Goal: Check status: Check status

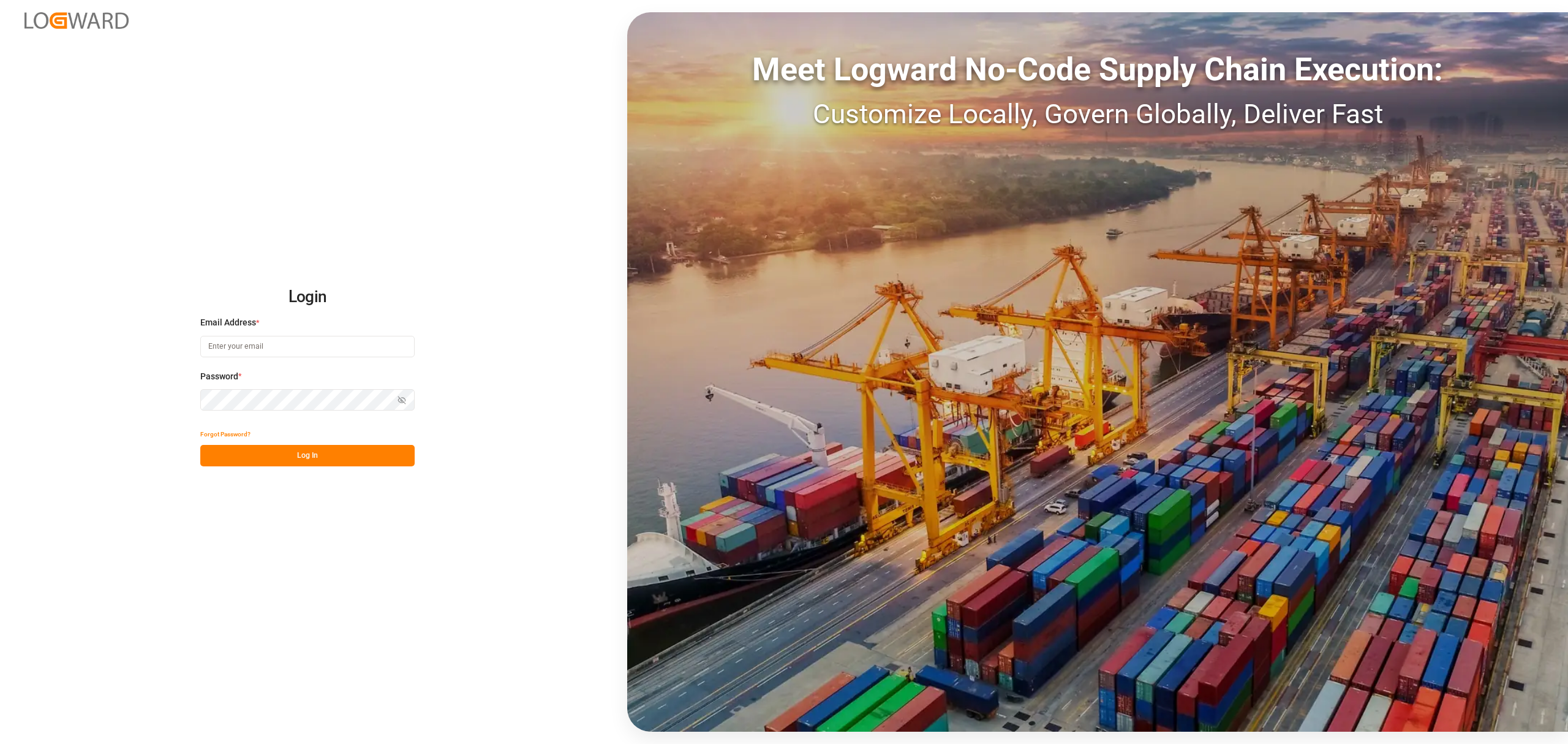
type input "[PERSON_NAME][EMAIL_ADDRESS][PERSON_NAME][DOMAIN_NAME]"
click at [356, 448] on button "Log In" at bounding box center [307, 456] width 214 height 22
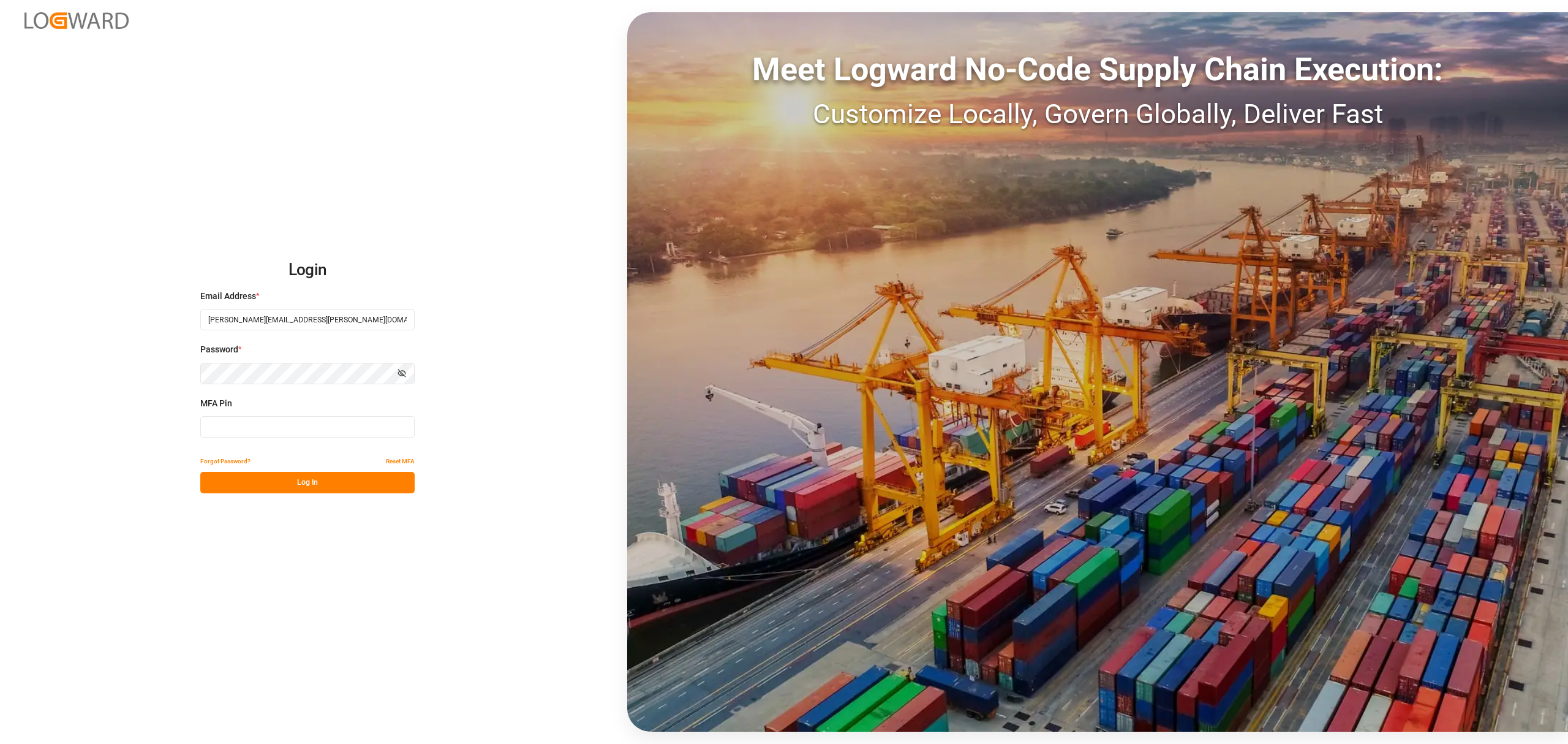
click at [289, 420] on input at bounding box center [307, 427] width 214 height 22
type input "298802"
click at [337, 488] on button "Log In" at bounding box center [307, 483] width 214 height 22
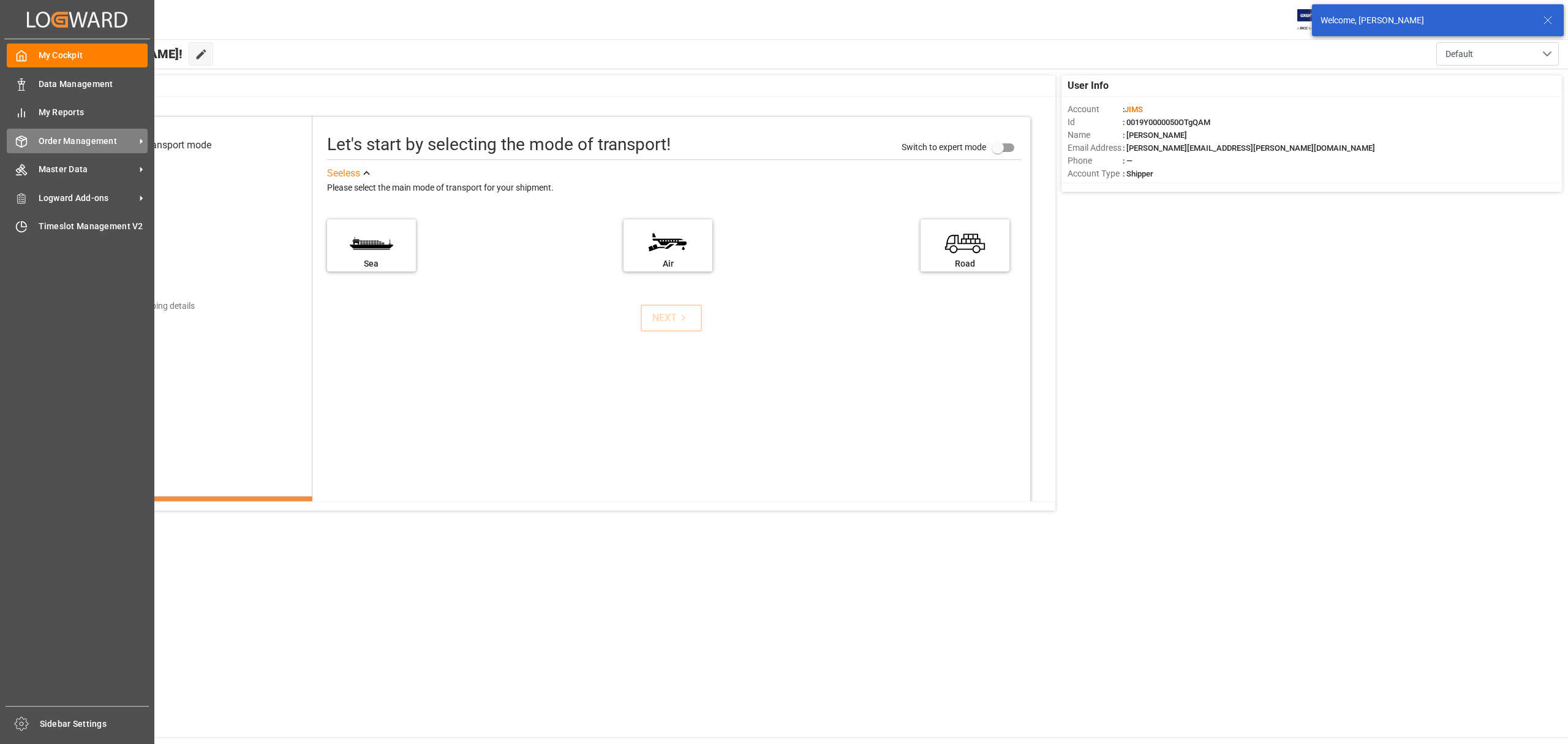
drag, startPoint x: 83, startPoint y: 138, endPoint x: 89, endPoint y: 136, distance: 6.3
click at [82, 138] on span "Order Management" at bounding box center [87, 141] width 97 height 13
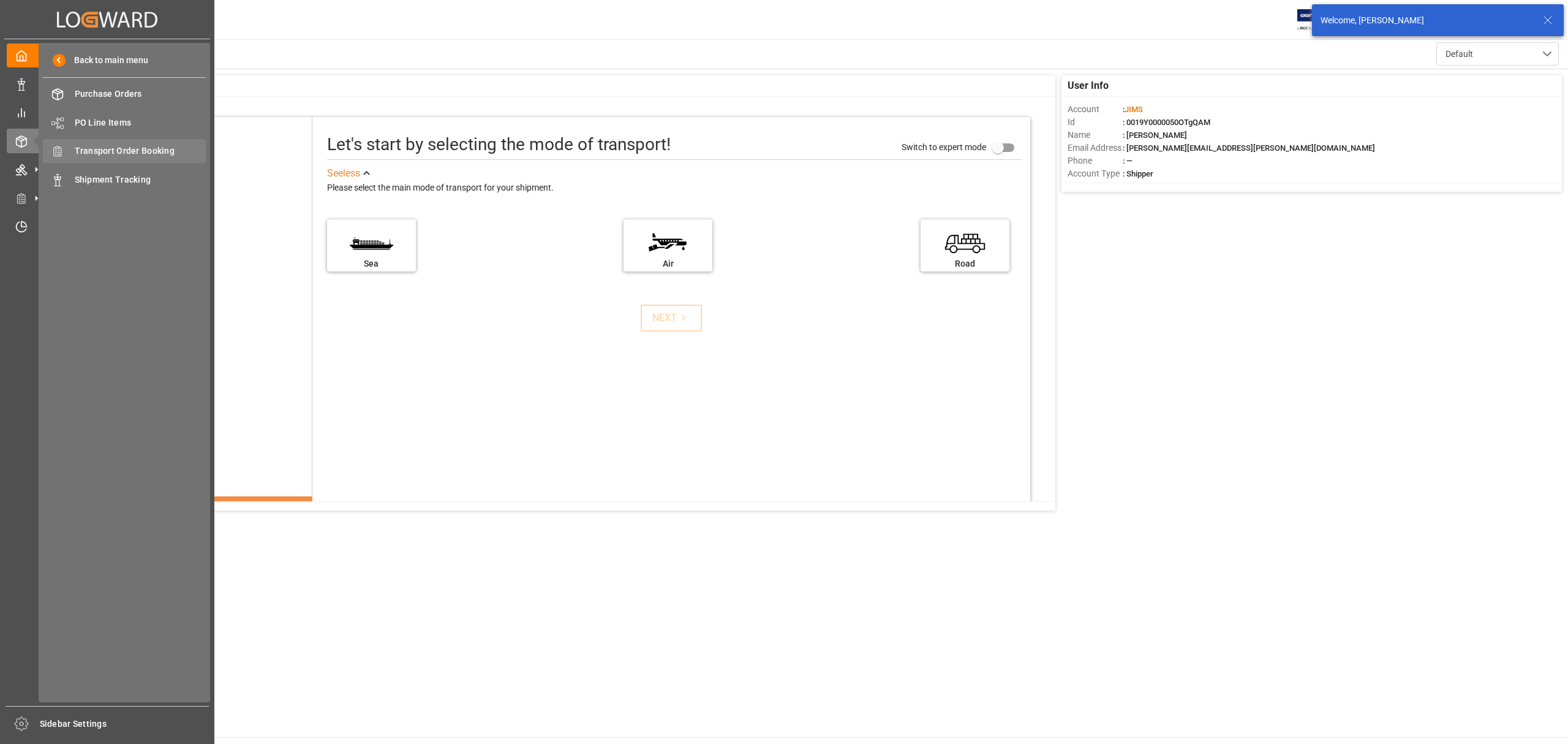
click at [134, 152] on span "Transport Order Booking" at bounding box center [140, 151] width 132 height 13
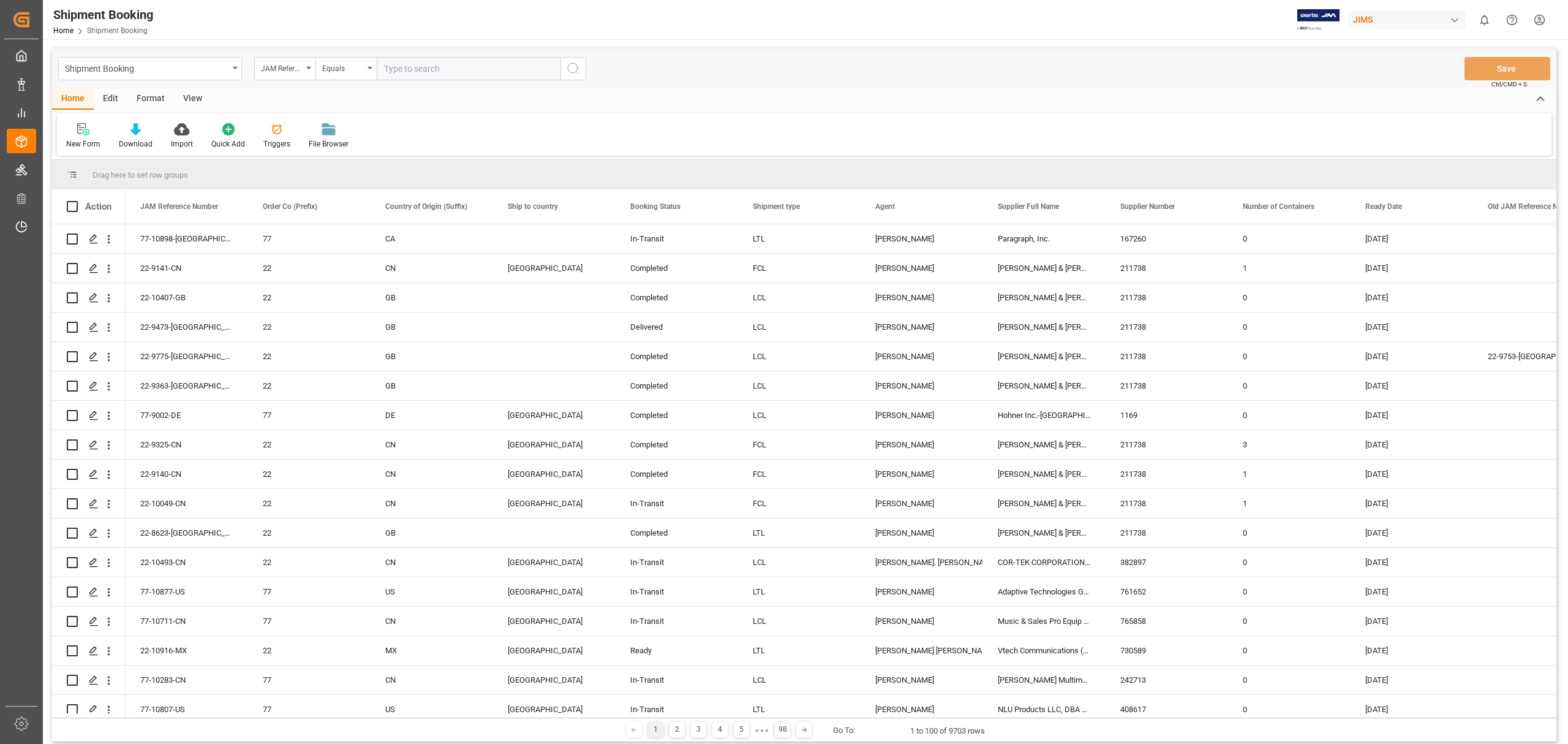
type input "77-10109-US"
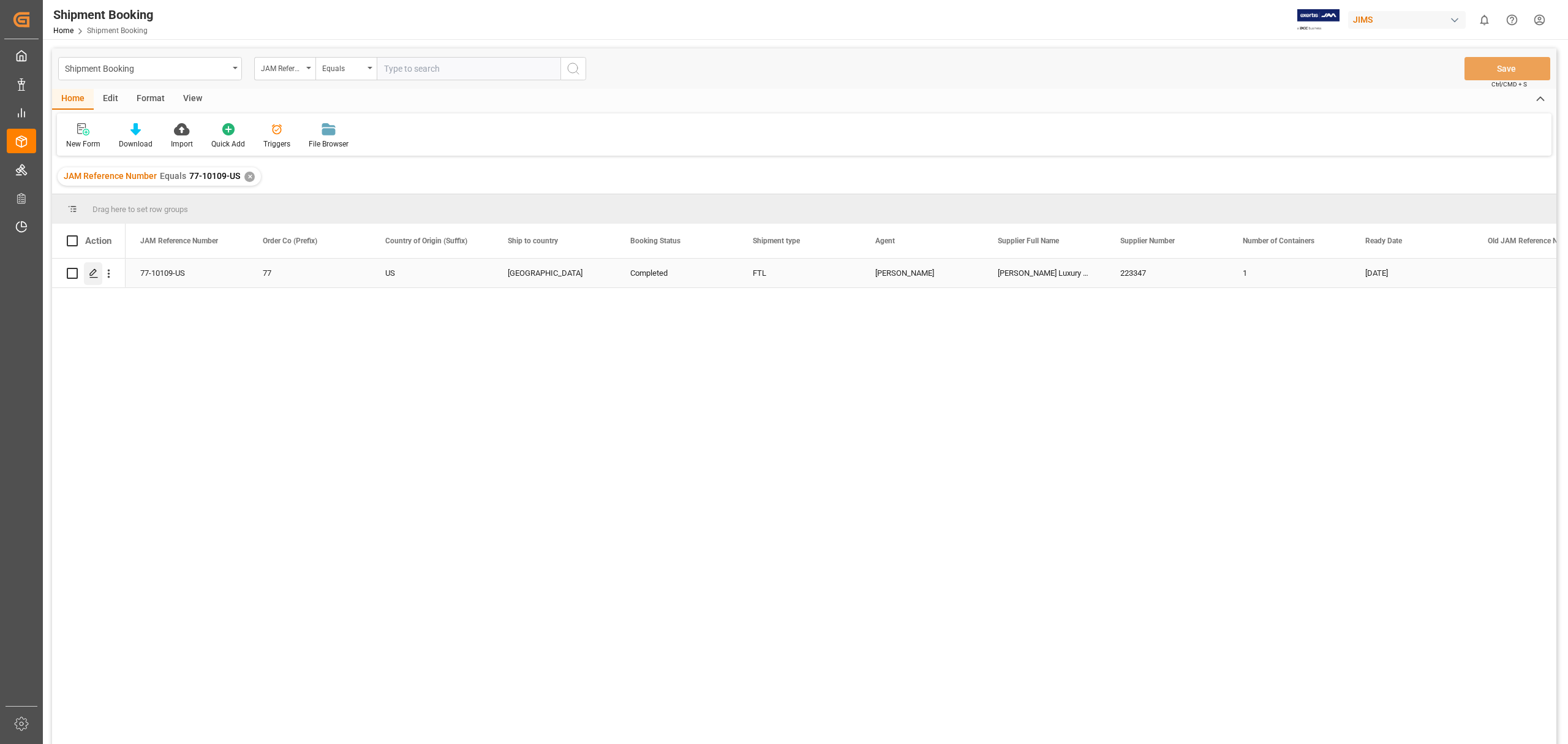
click at [94, 268] on icon "Press SPACE to select this row." at bounding box center [93, 273] width 10 height 10
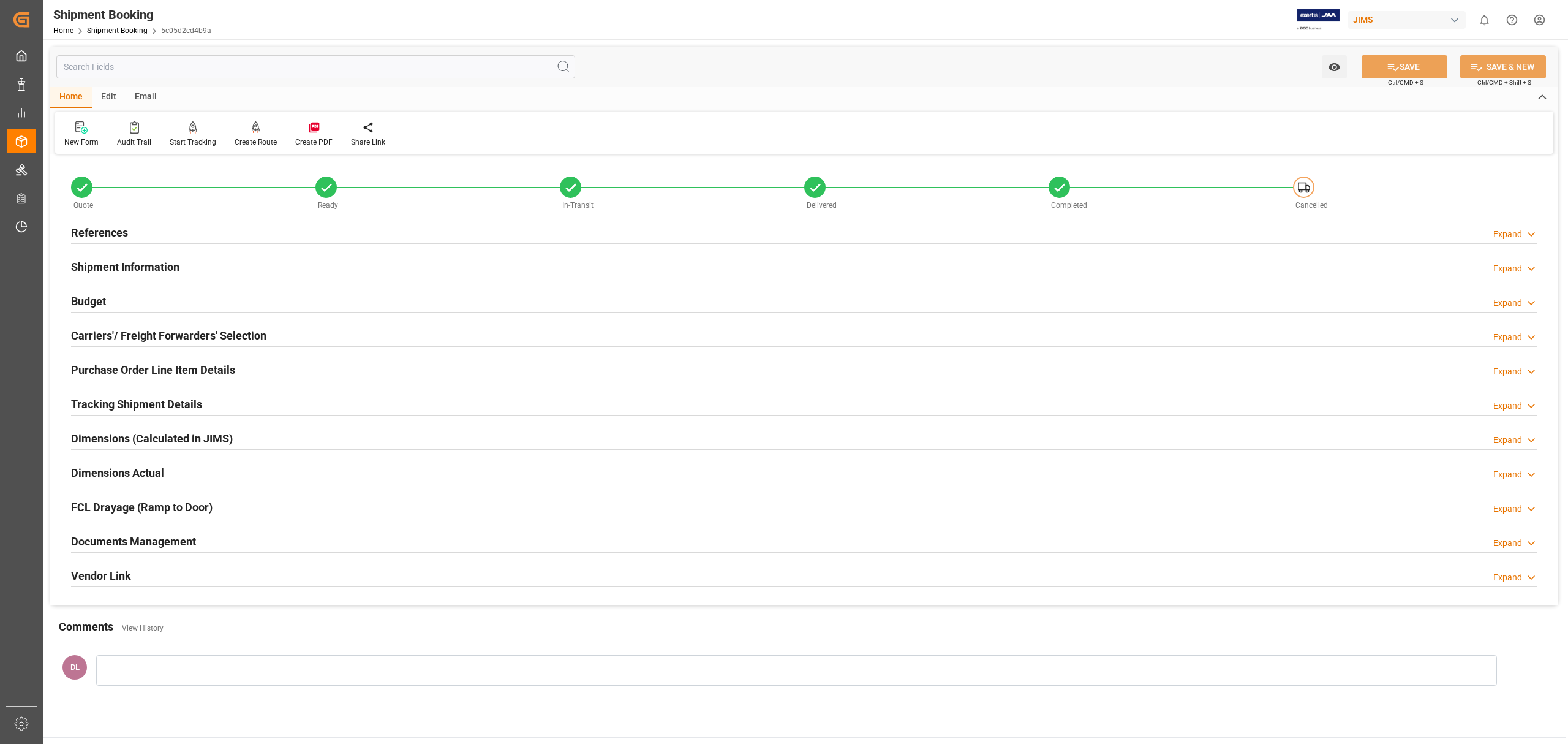
click at [286, 543] on div "Documents Management Expand" at bounding box center [804, 540] width 1467 height 24
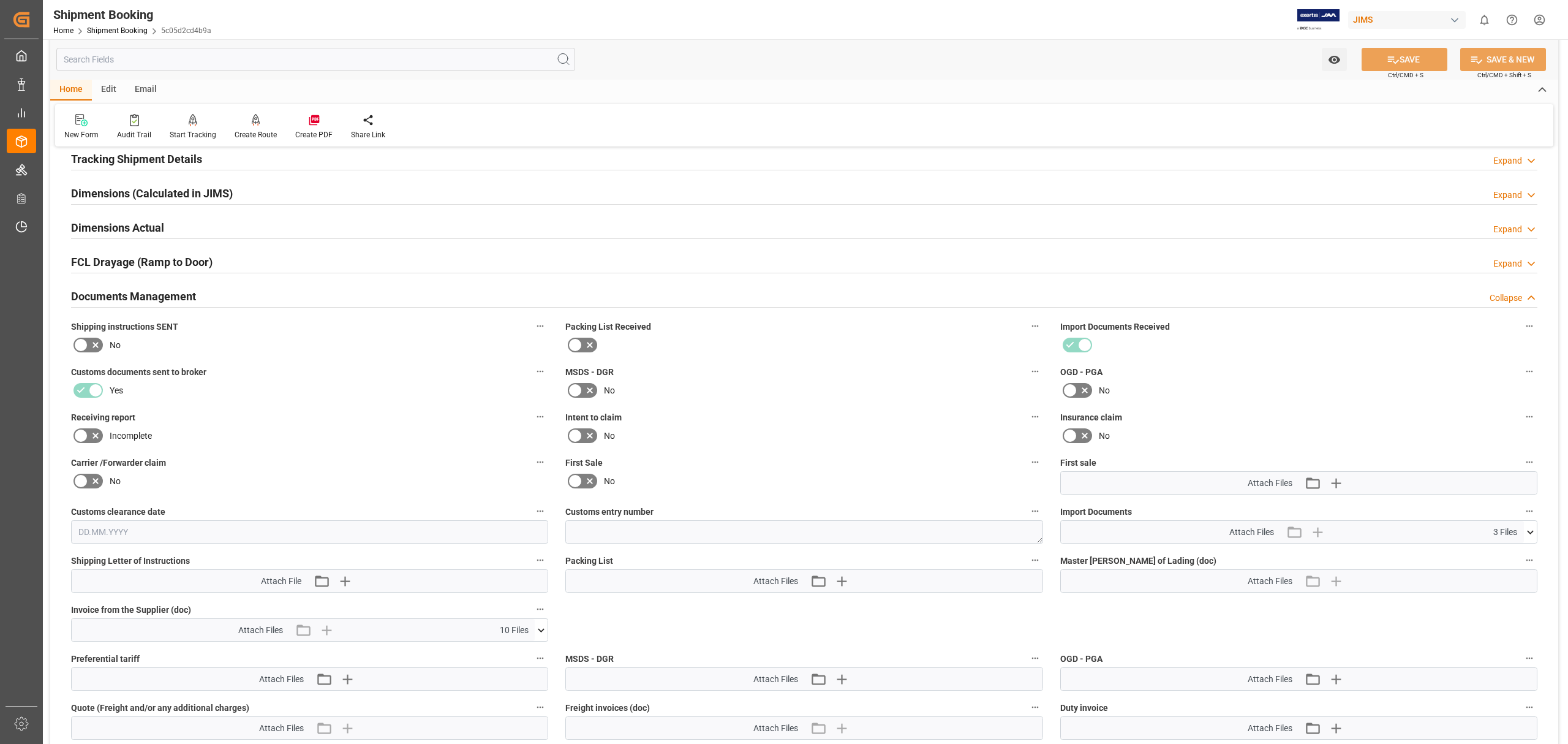
scroll to position [572, 0]
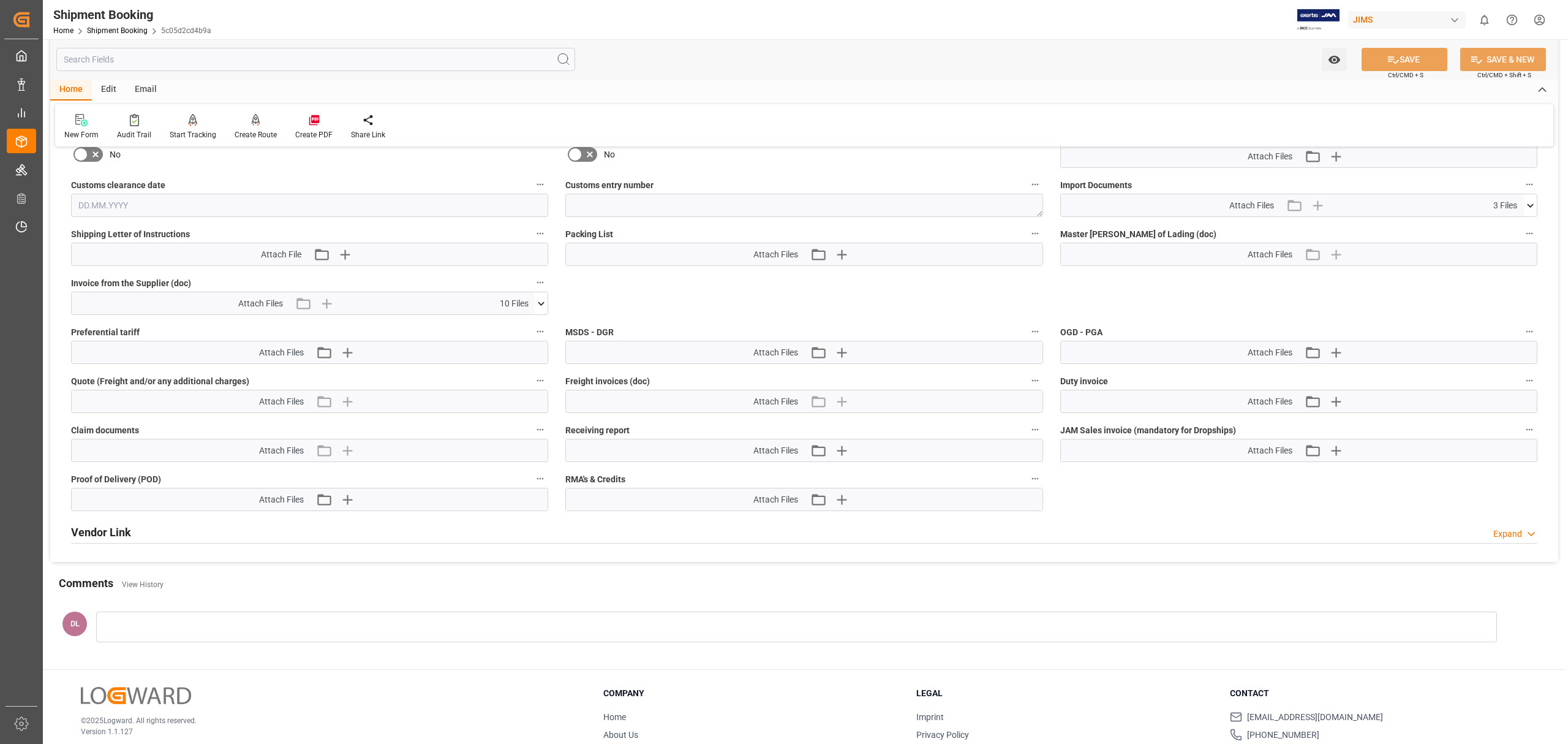
click at [535, 302] on icon at bounding box center [541, 303] width 13 height 13
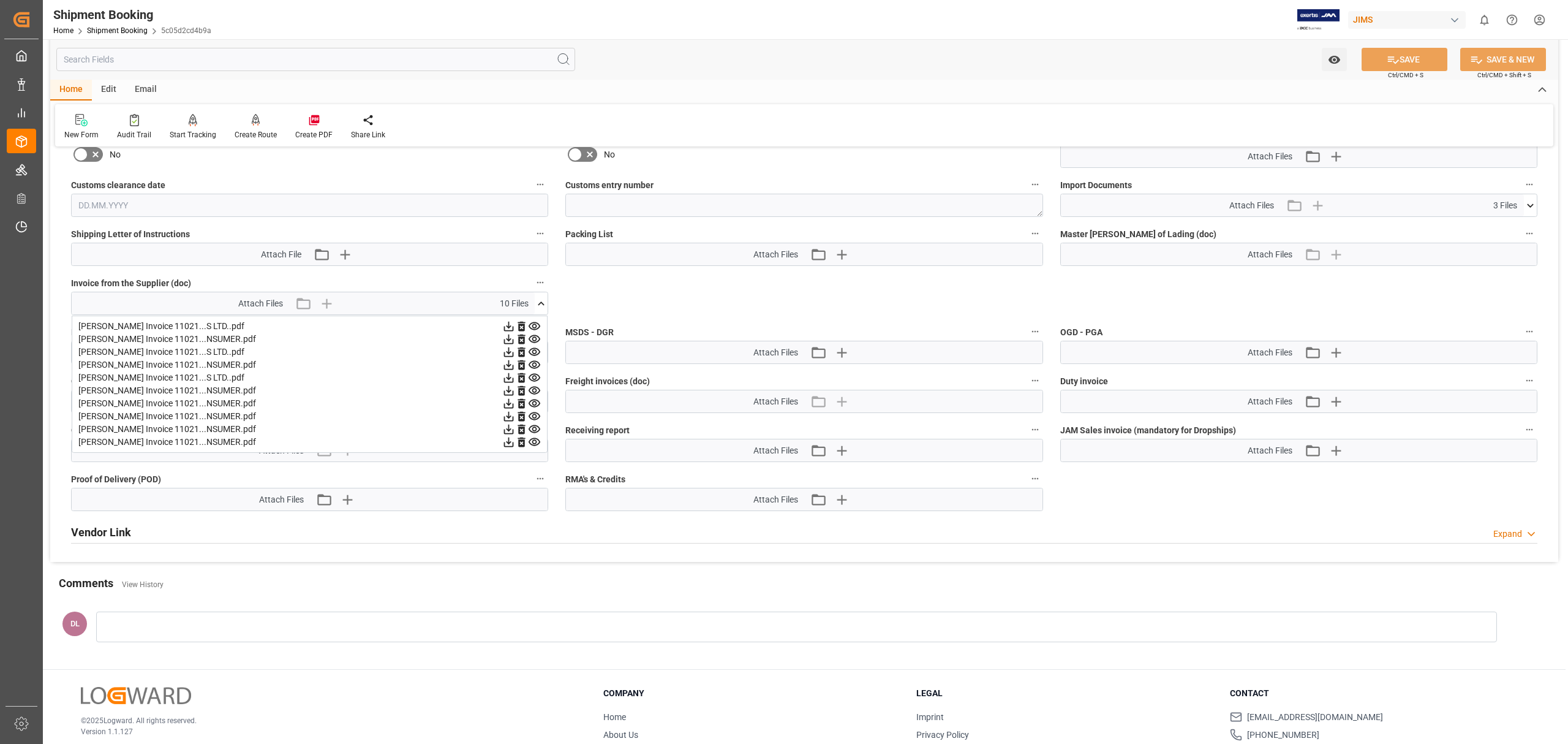
click at [537, 327] on icon at bounding box center [534, 326] width 13 height 13
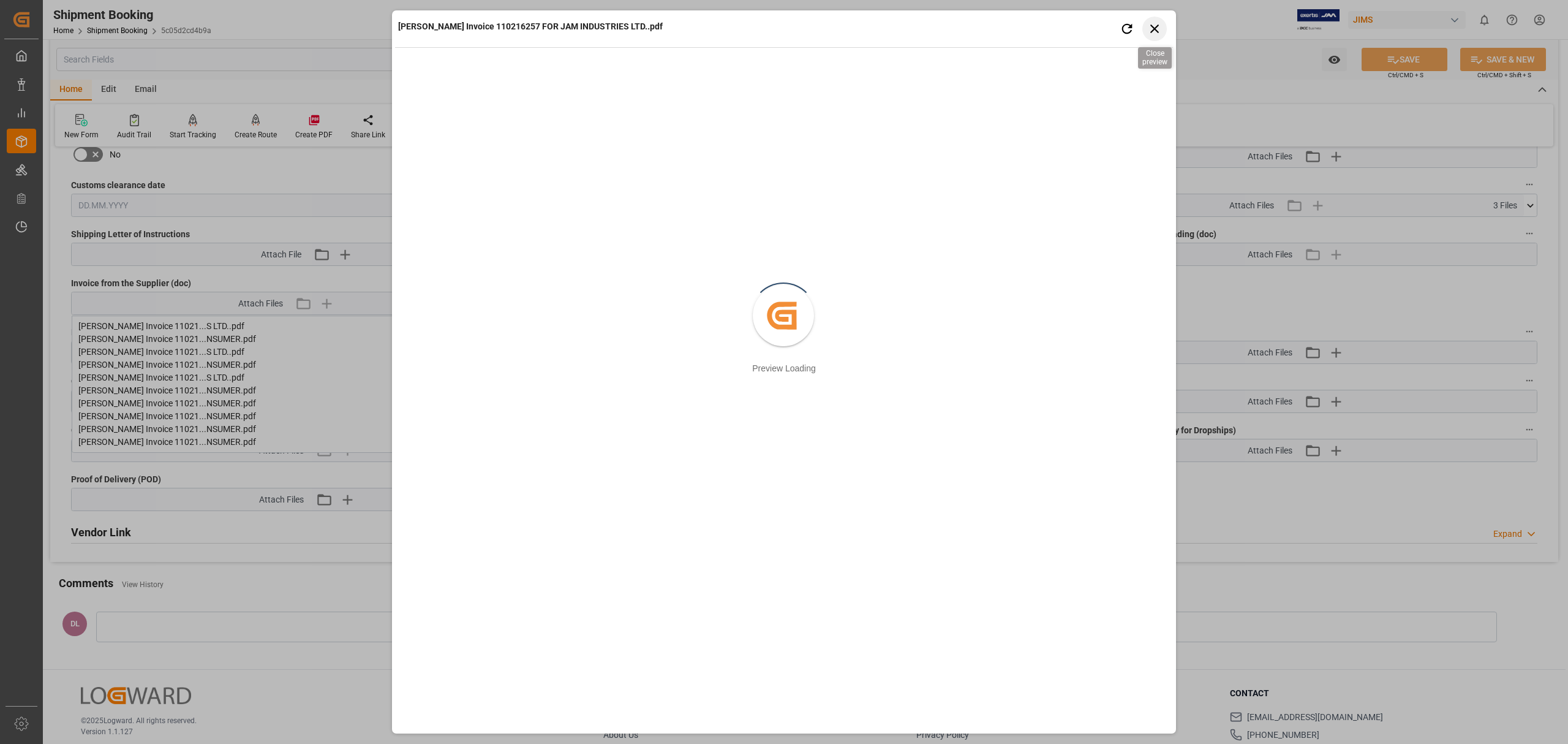
click at [1158, 32] on icon "button" at bounding box center [1154, 28] width 8 height 8
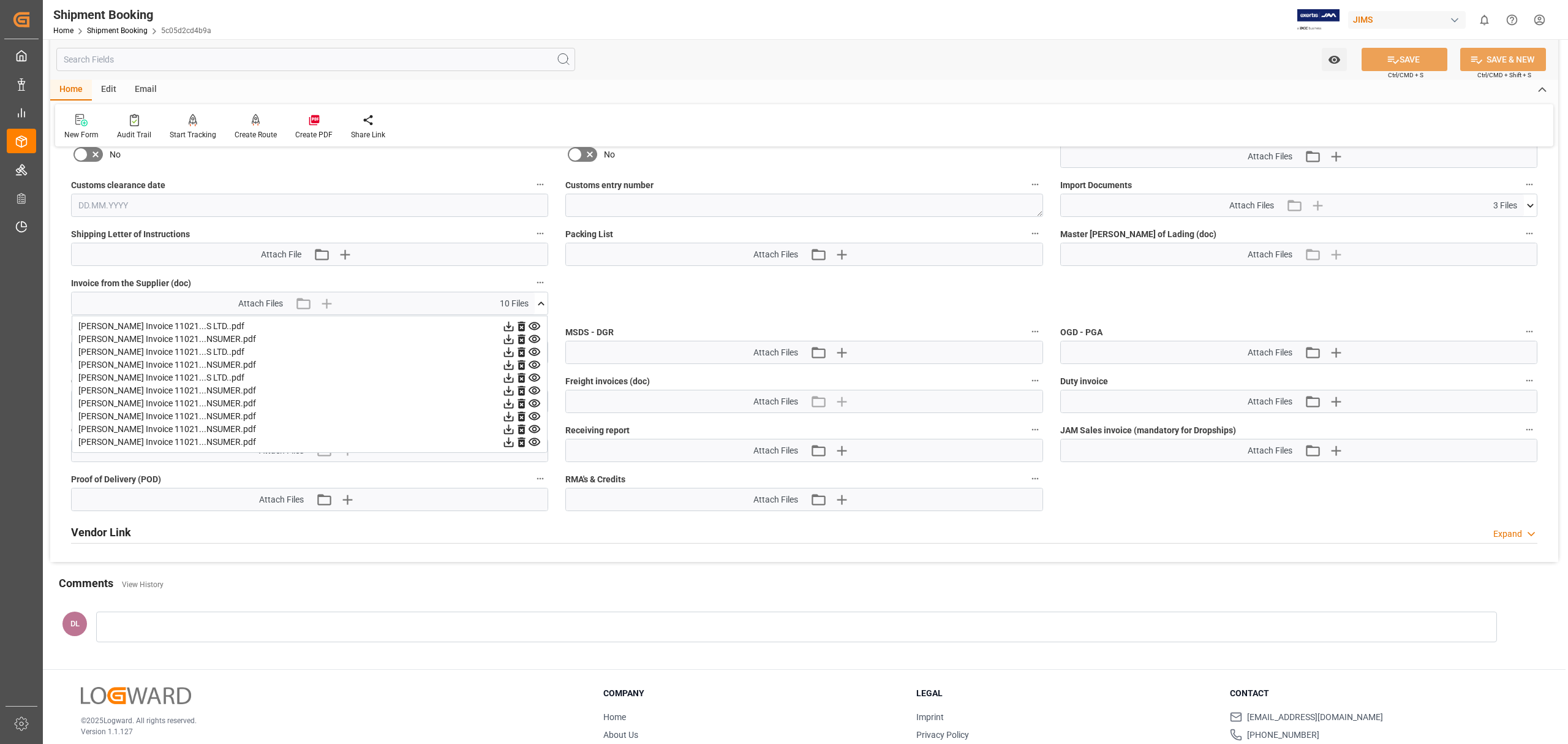
click at [511, 326] on icon at bounding box center [509, 326] width 10 height 10
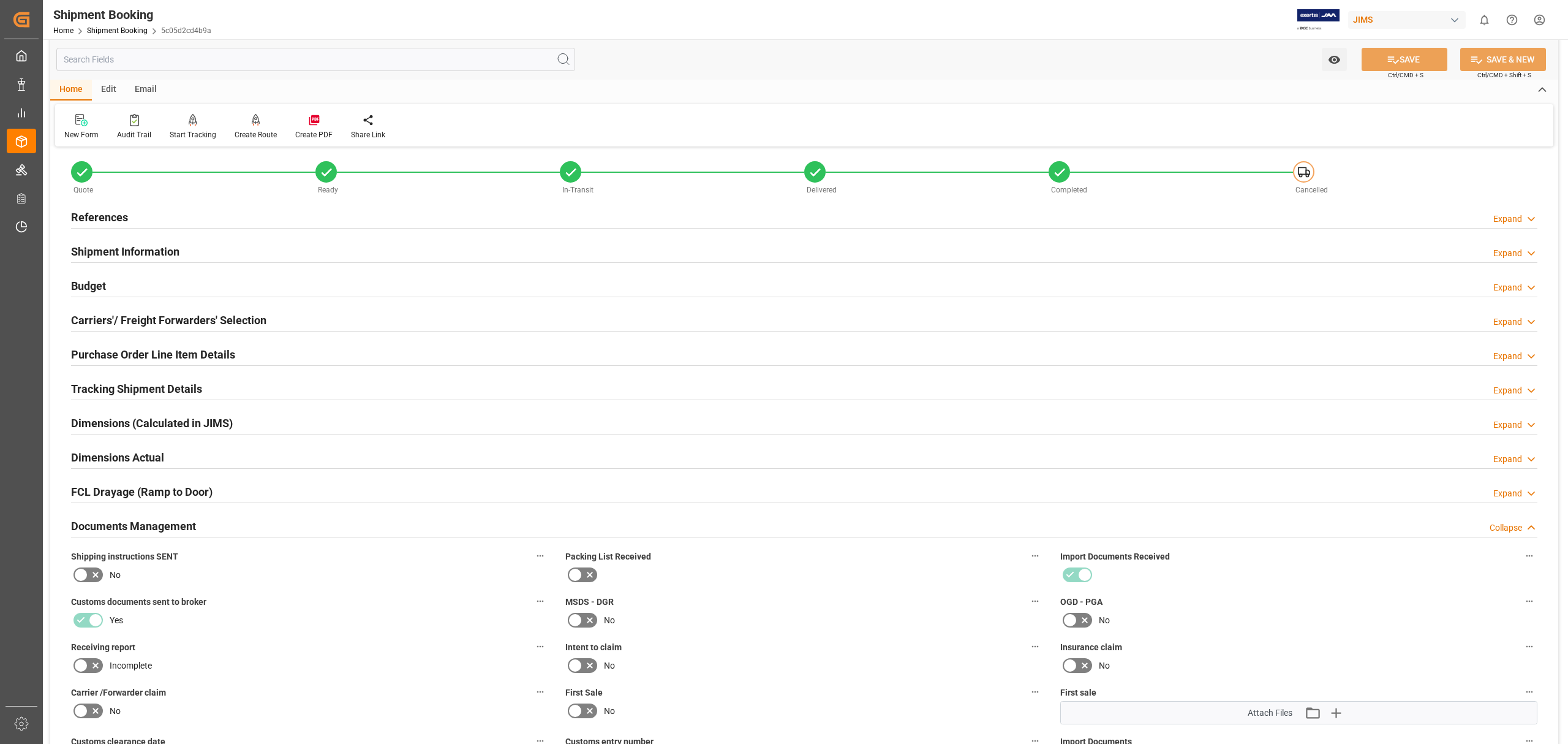
scroll to position [0, 0]
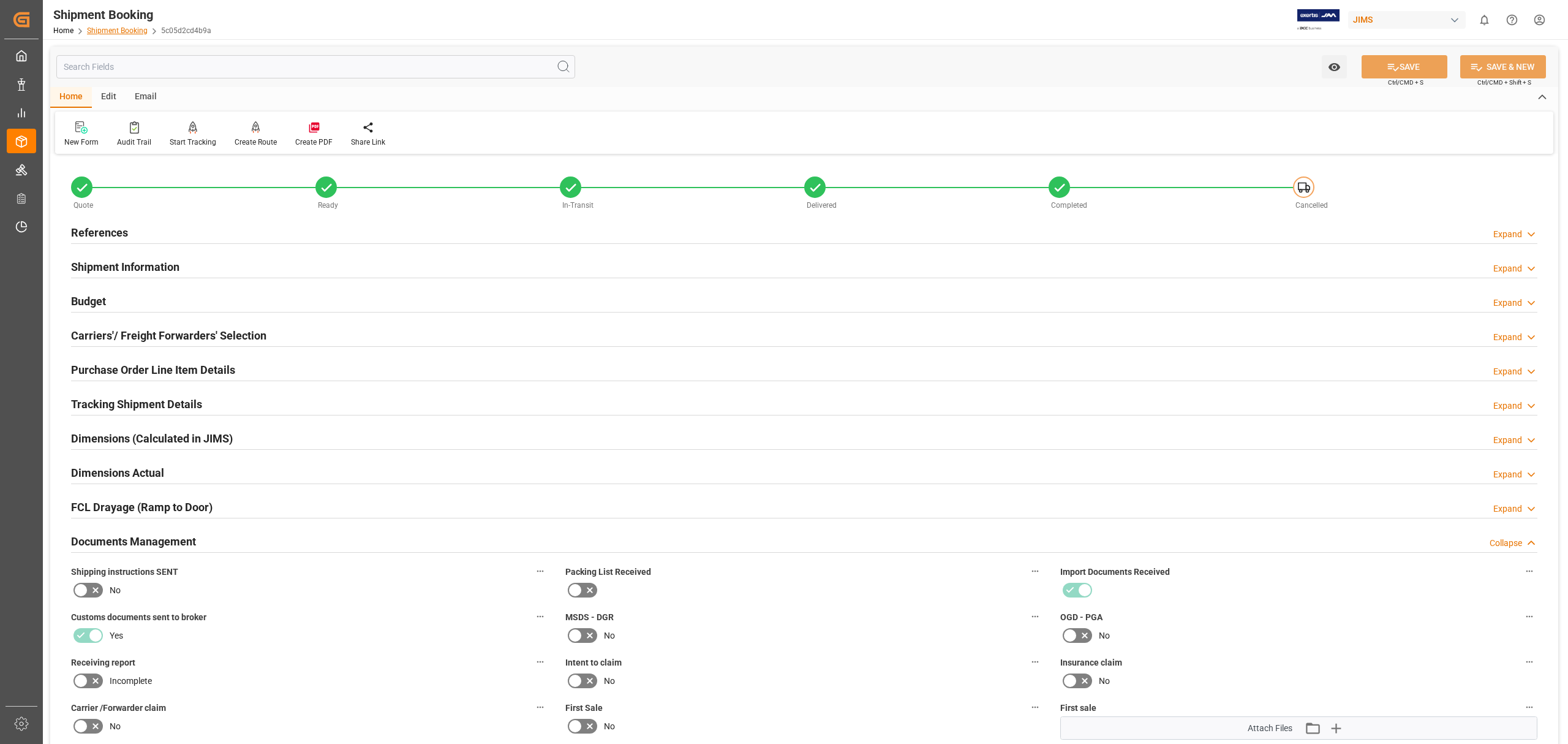
click at [118, 27] on link "Shipment Booking" at bounding box center [117, 30] width 61 height 8
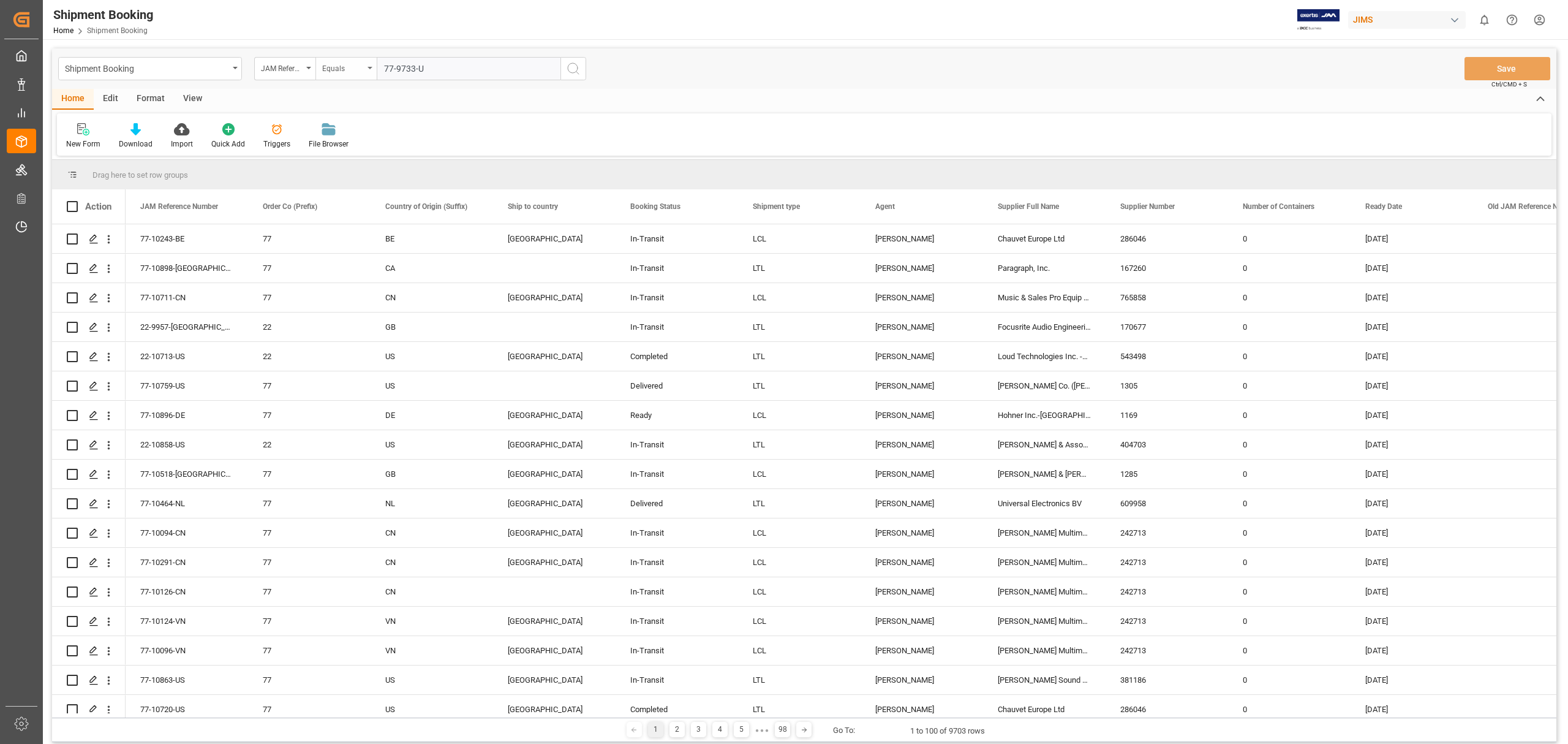
type input "77-9733-[GEOGRAPHIC_DATA]"
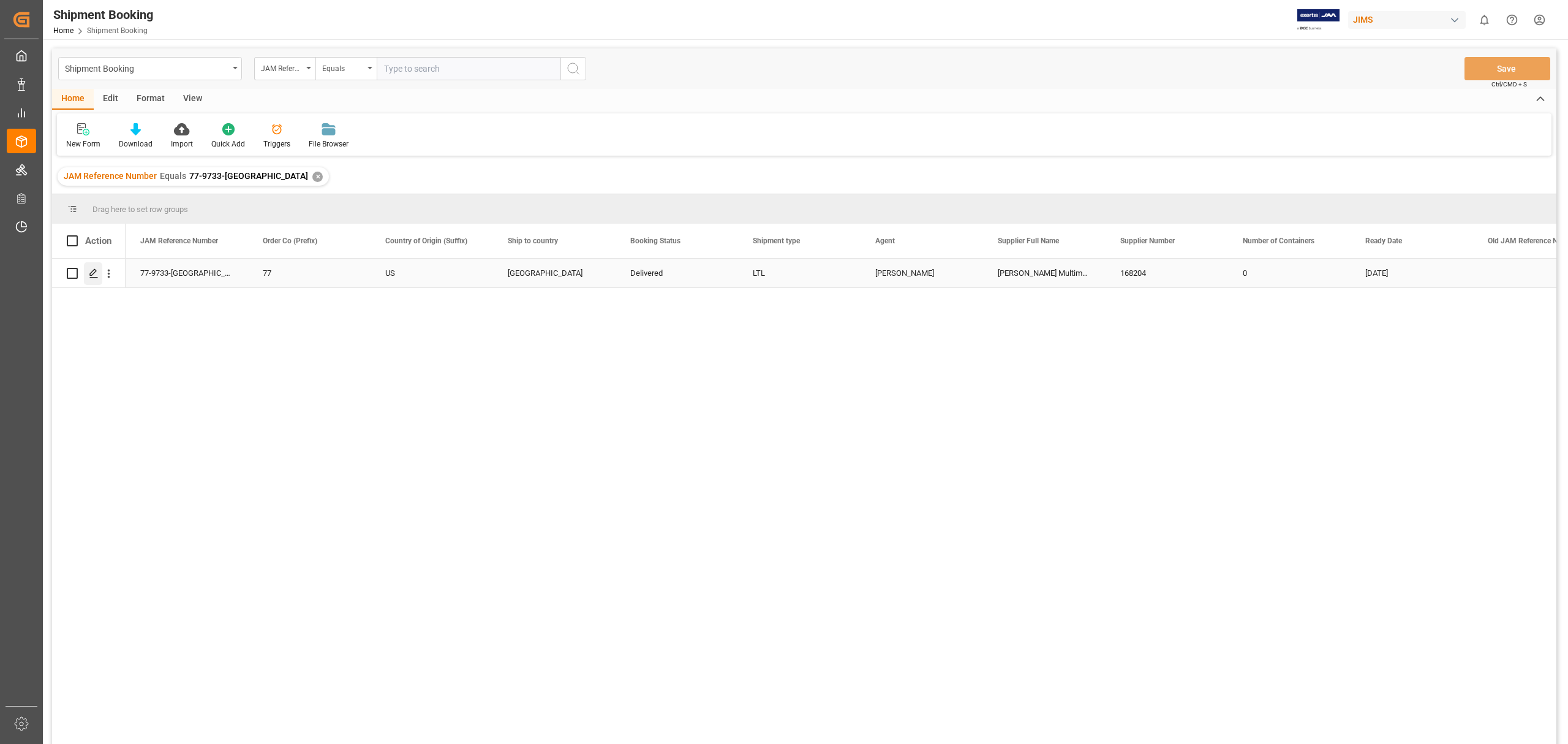
click at [89, 275] on icon "Press SPACE to select this row." at bounding box center [93, 273] width 10 height 10
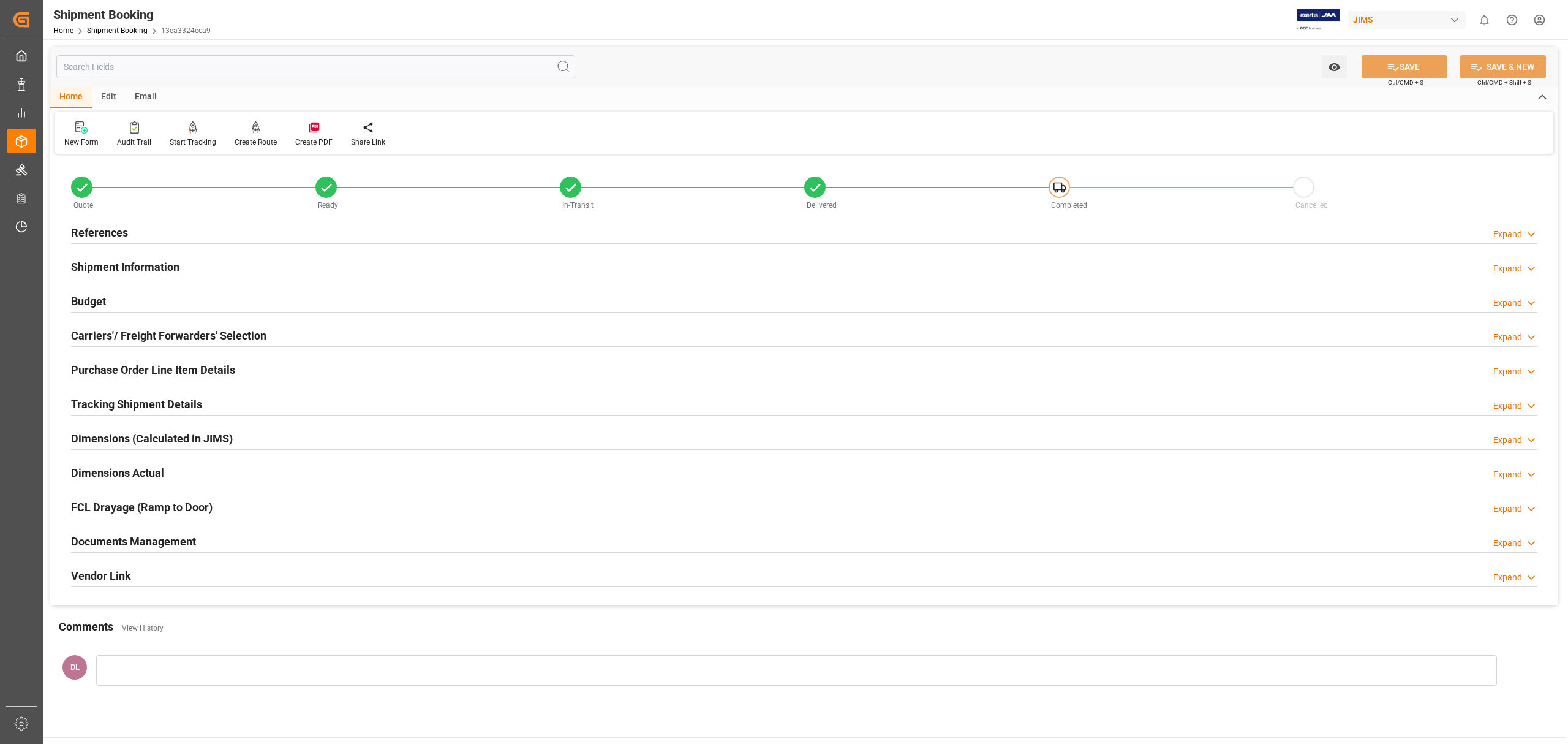
click at [226, 537] on div "Documents Management Expand" at bounding box center [804, 540] width 1467 height 24
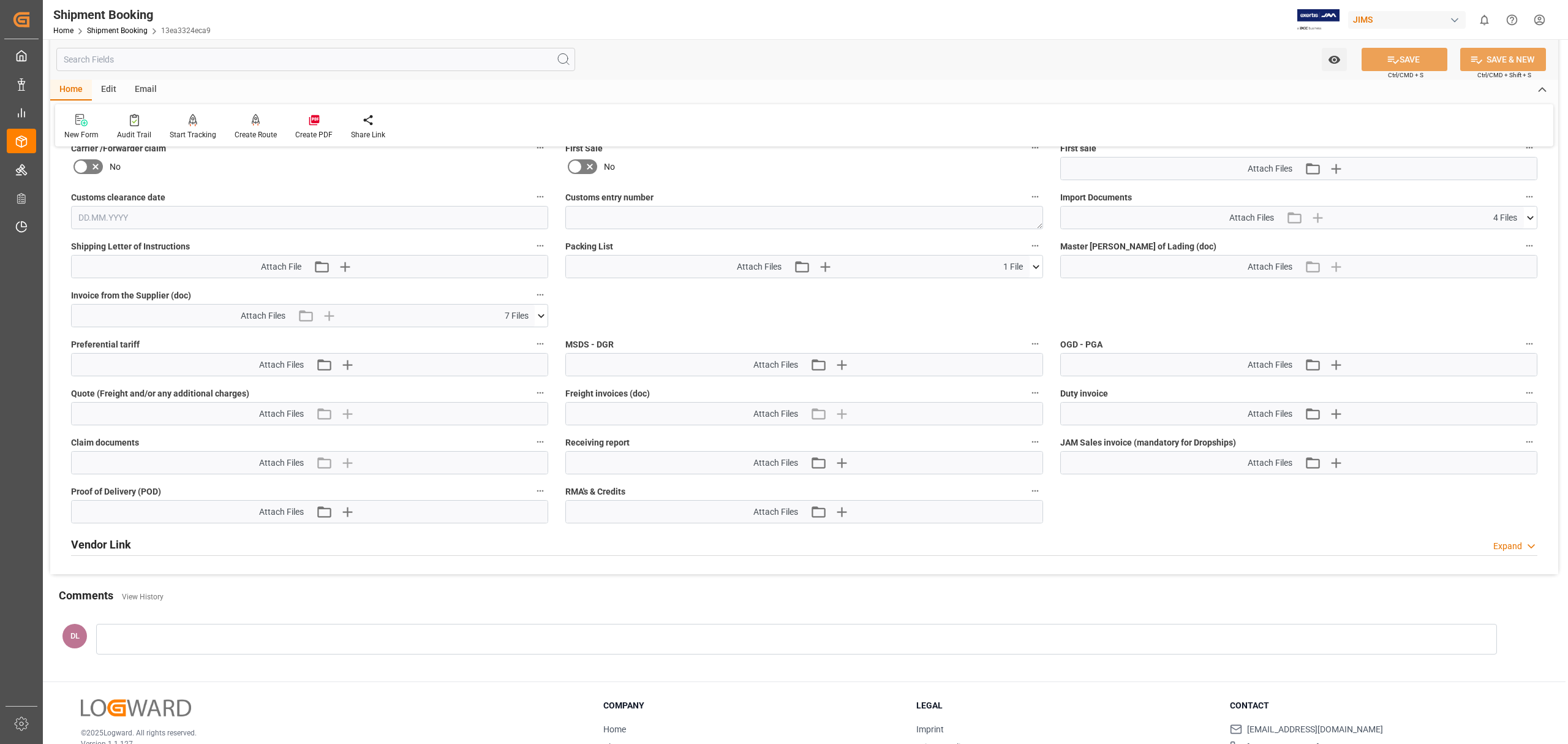
scroll to position [572, 0]
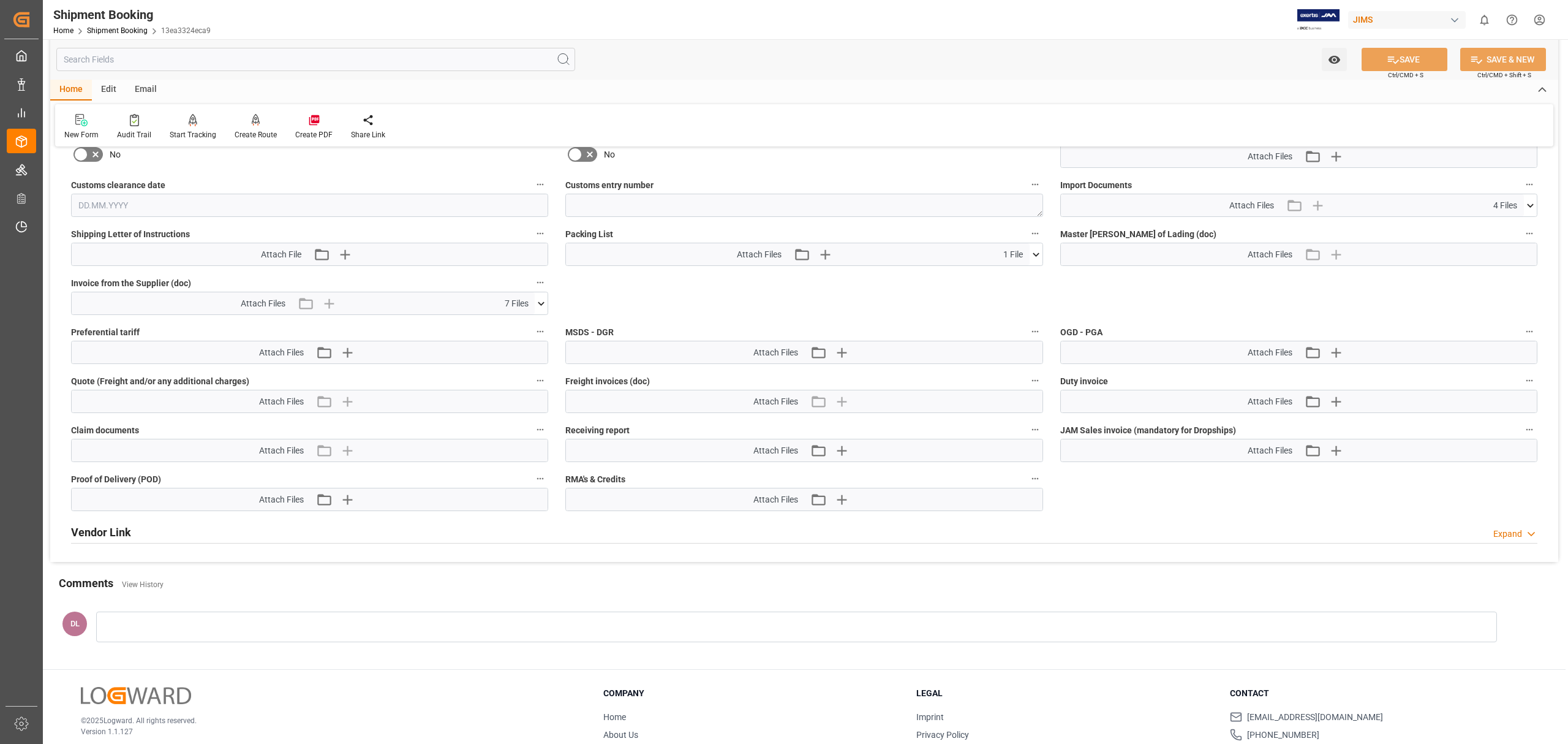
click at [529, 302] on div "Attach Files 7 Files" at bounding box center [303, 303] width 463 height 22
click at [544, 304] on icon at bounding box center [541, 303] width 13 height 13
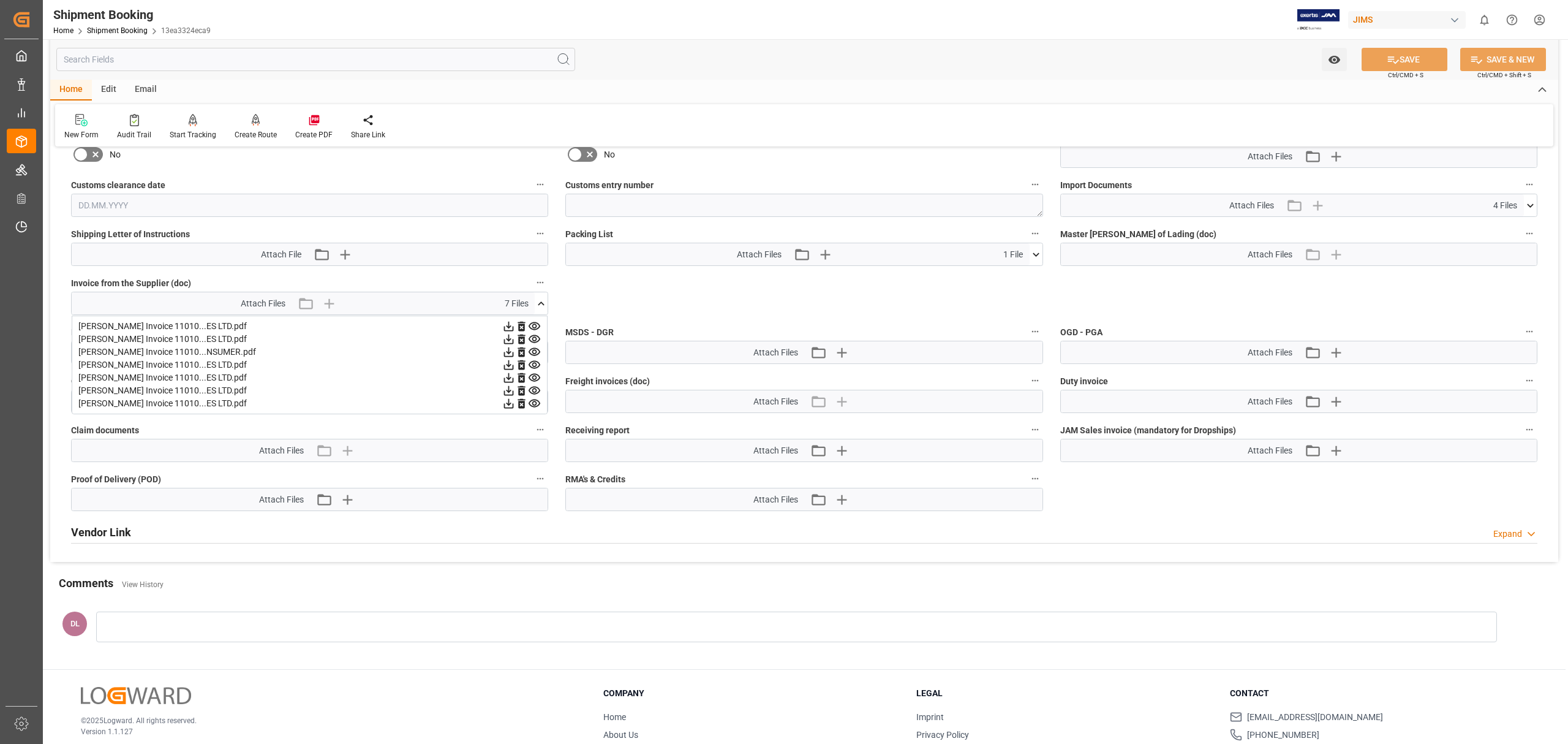
click at [534, 325] on icon at bounding box center [534, 326] width 13 height 13
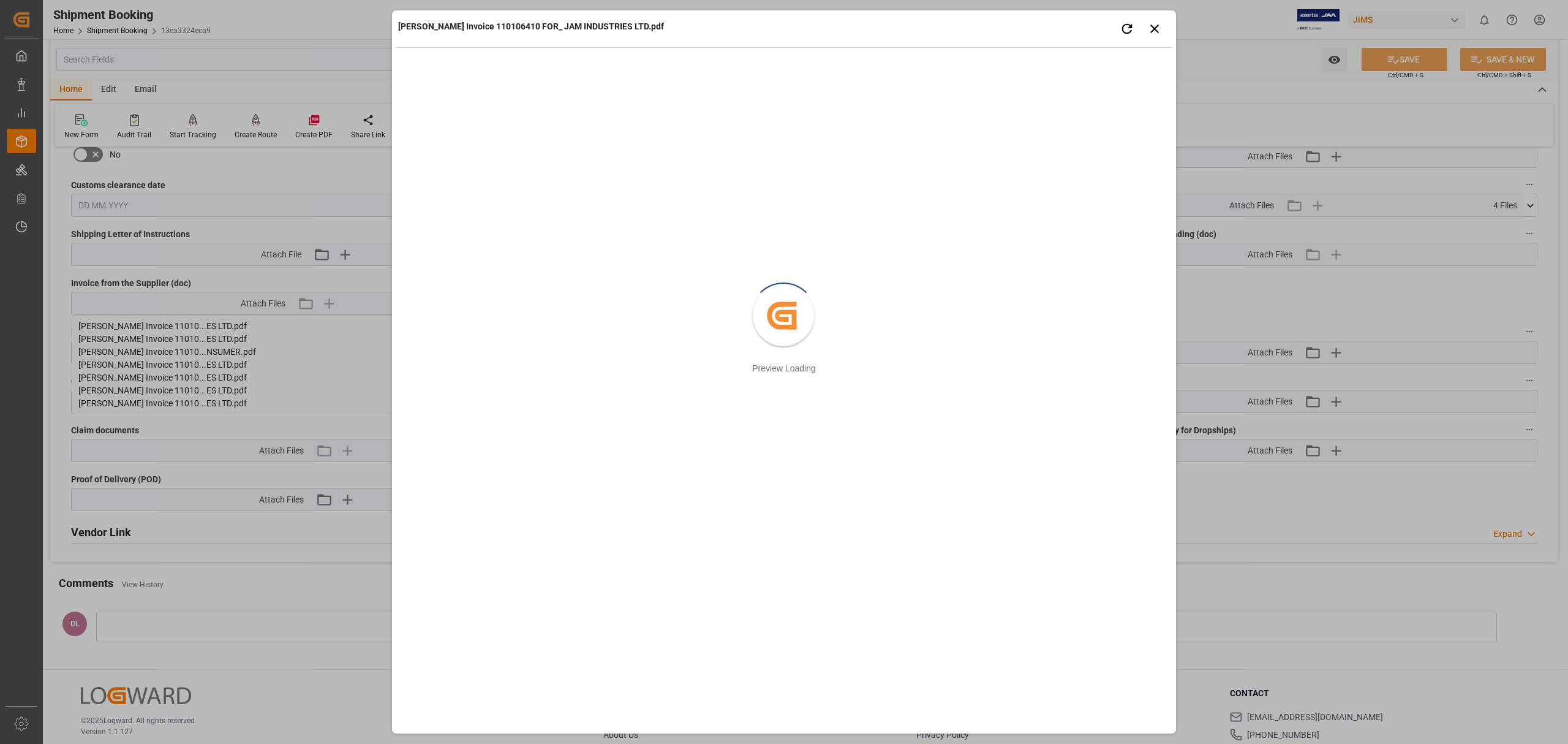
click at [375, 349] on div "[PERSON_NAME] Invoice 110106410 FOR_ JAM INDUSTRIES LTD.pdf Retry Close preview…" at bounding box center [784, 372] width 1568 height 744
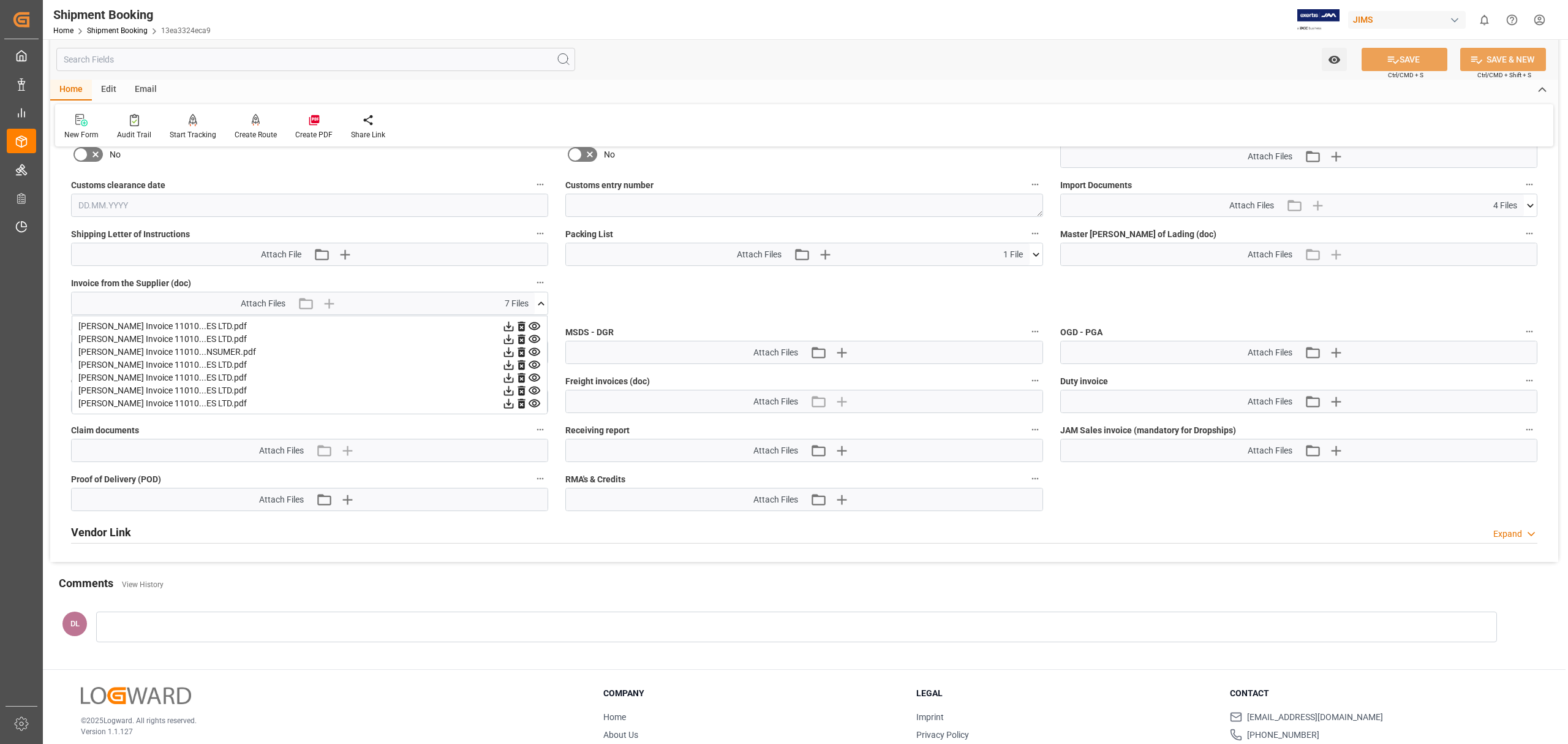
click at [537, 340] on icon at bounding box center [534, 339] width 13 height 13
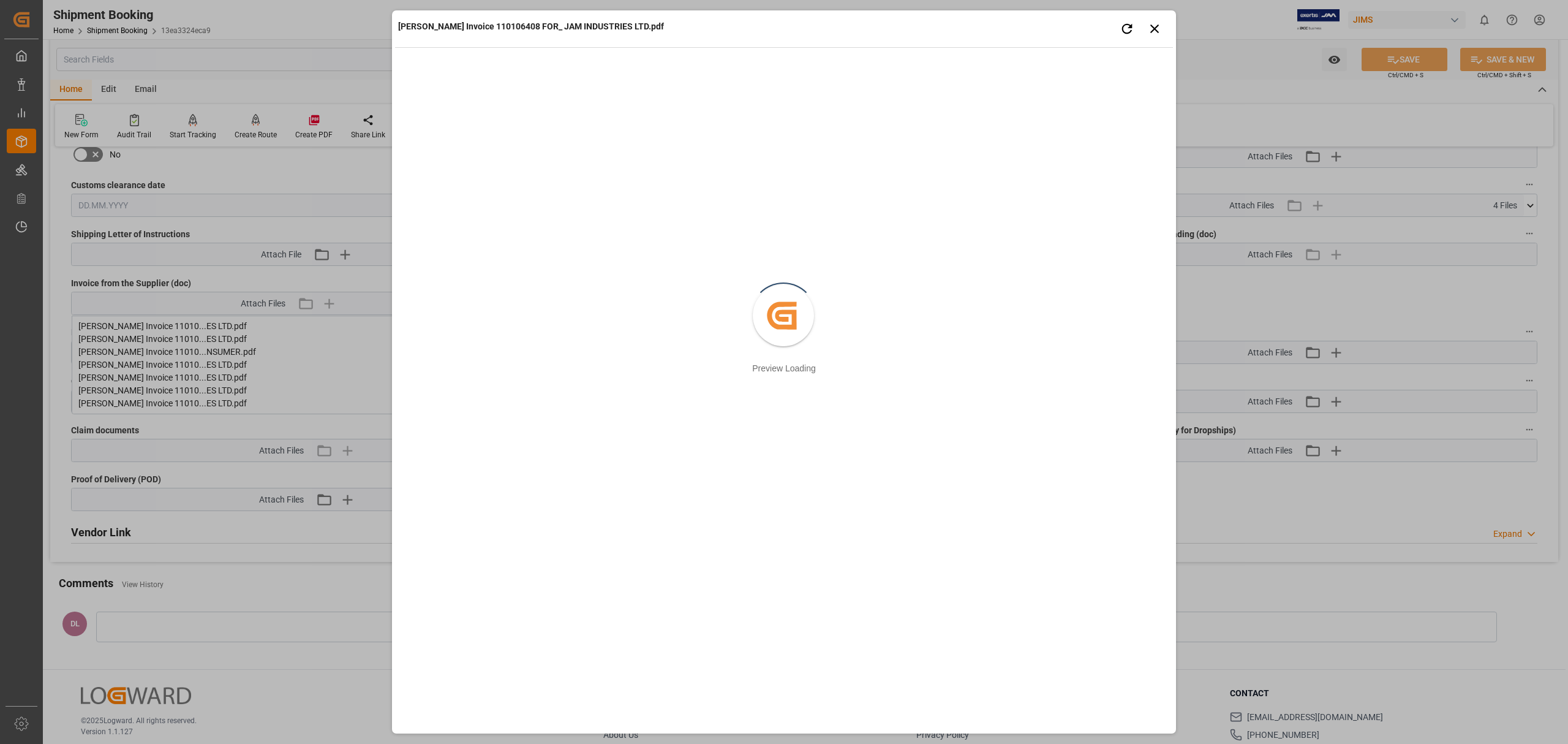
click at [341, 363] on div "[PERSON_NAME] Invoice 110106408 FOR_ JAM INDUSTRIES LTD.pdf Retry Close preview…" at bounding box center [784, 372] width 1568 height 744
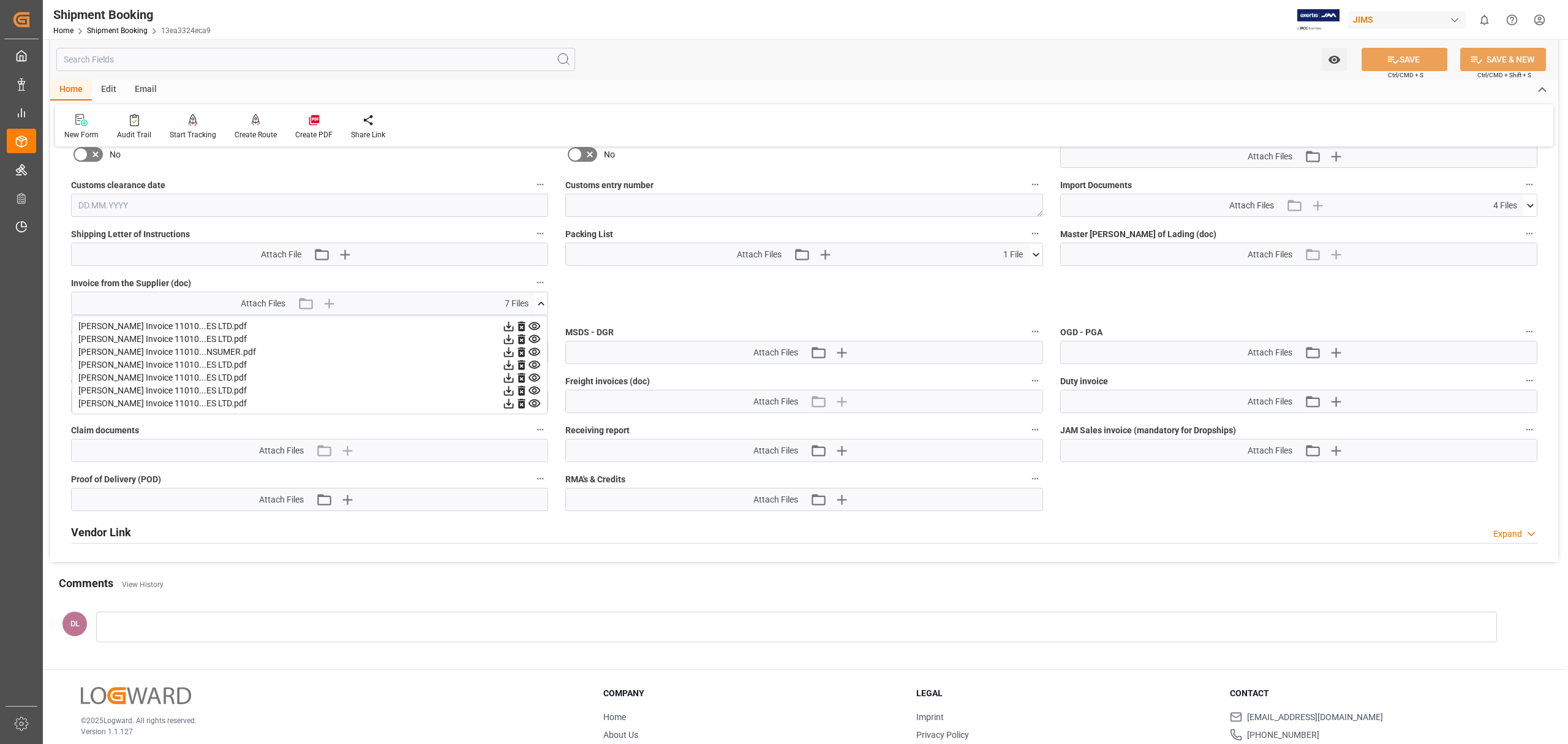
click at [535, 351] on icon at bounding box center [534, 352] width 11 height 8
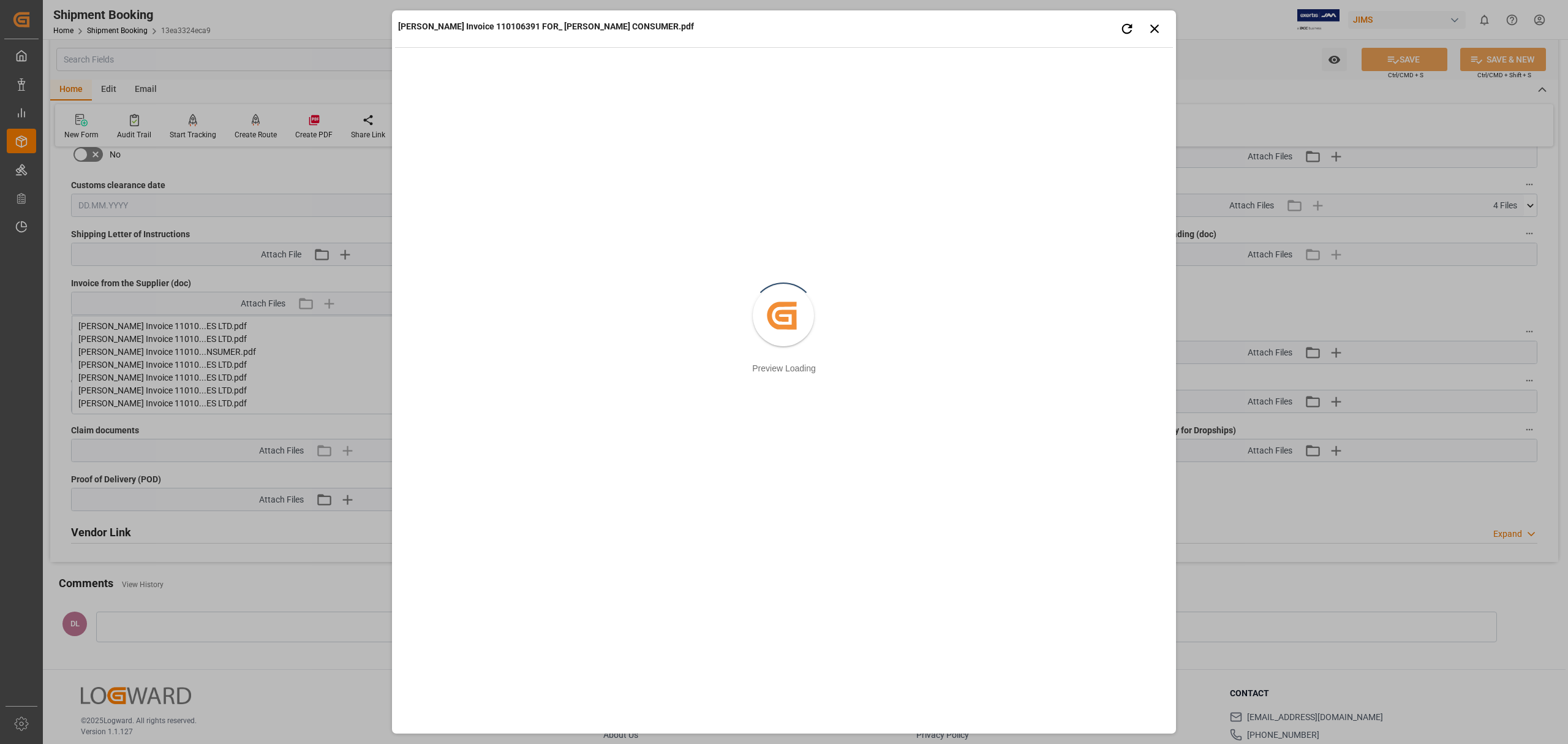
click at [315, 369] on div "[PERSON_NAME] Invoice 110106391 FOR_ [PERSON_NAME] CONSUMER.pdf Retry Close pre…" at bounding box center [784, 372] width 1568 height 744
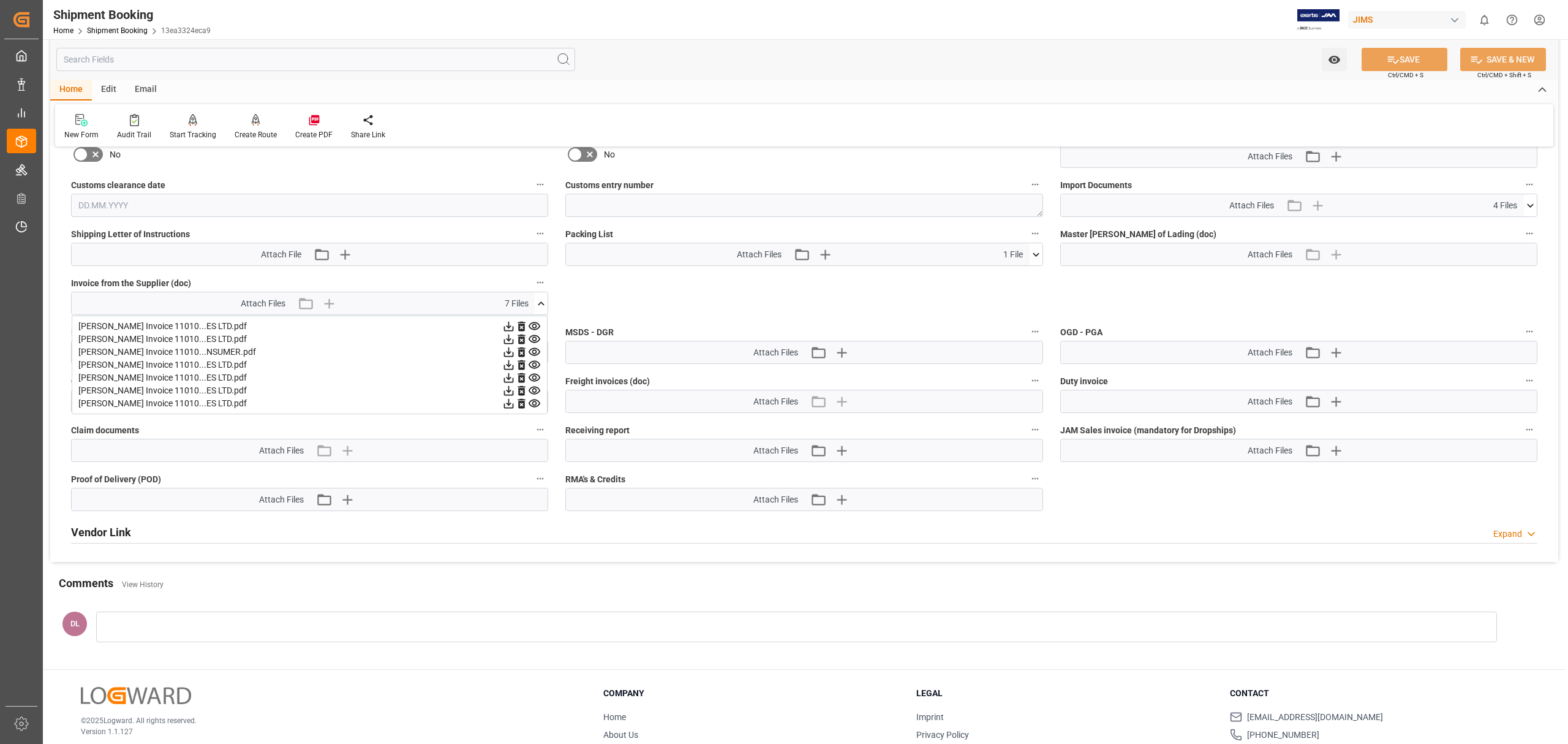
click at [535, 361] on icon at bounding box center [534, 365] width 11 height 8
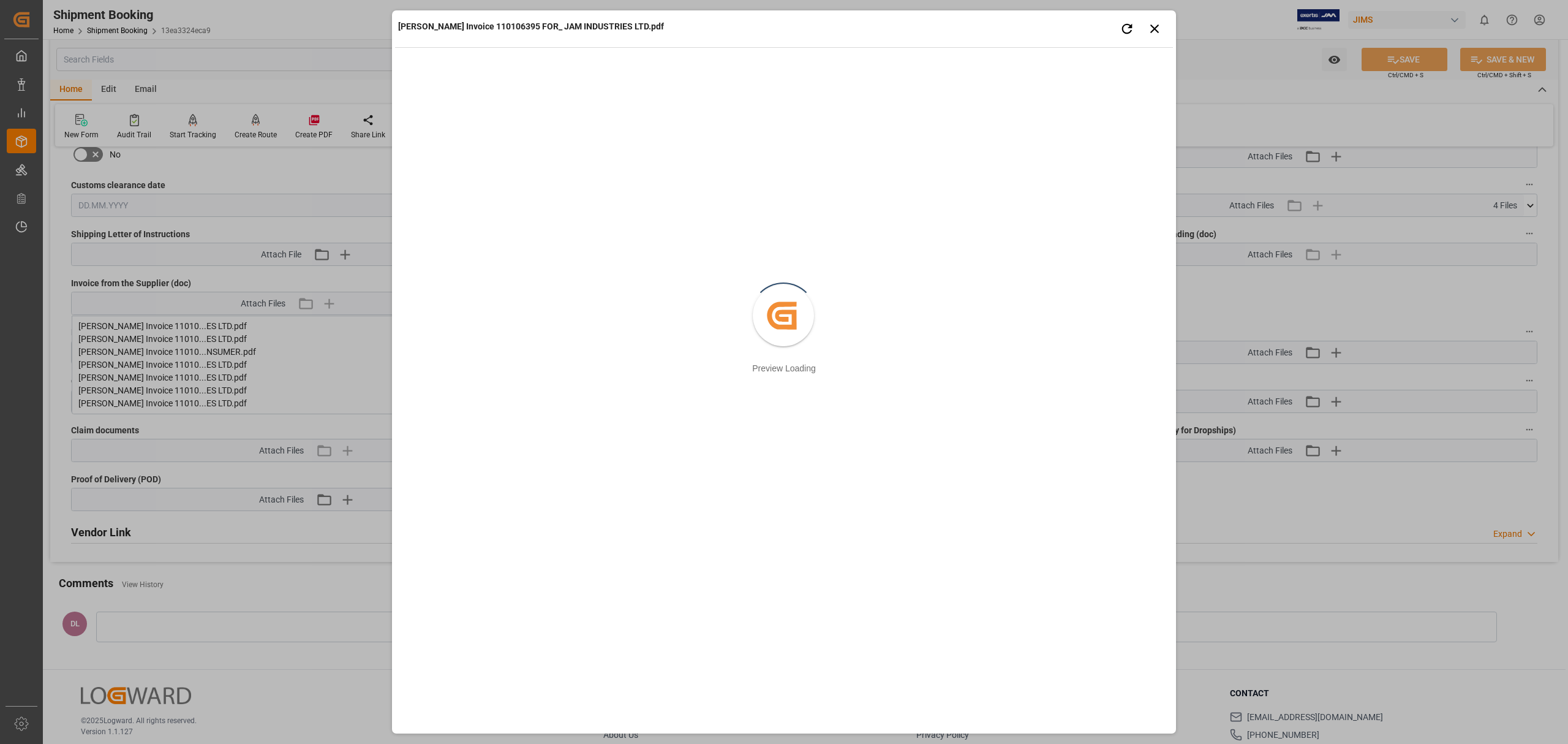
click at [326, 358] on div "[PERSON_NAME] Invoice 110106395 FOR_ JAM INDUSTRIES LTD.pdf Retry Close preview…" at bounding box center [784, 372] width 1568 height 744
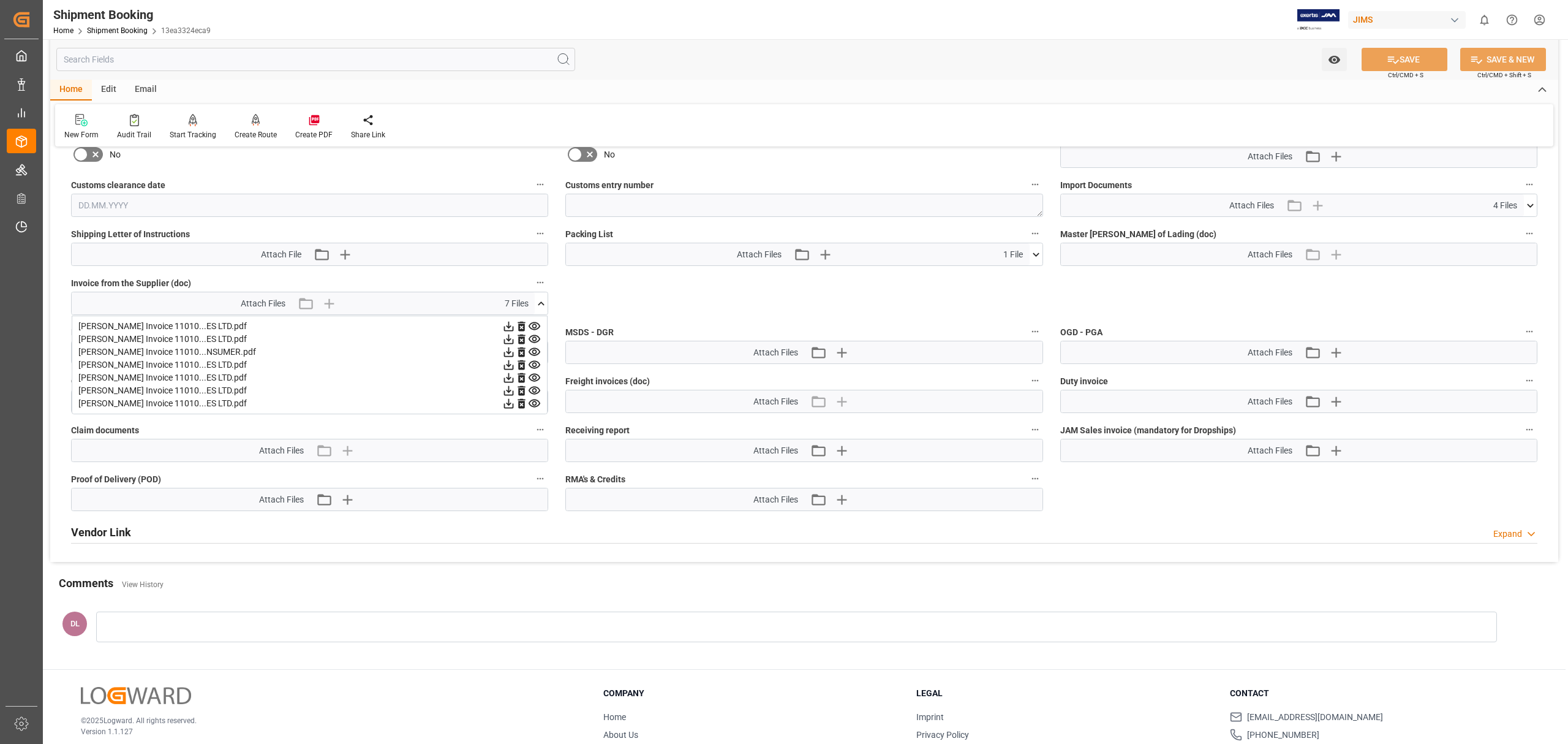
click at [530, 379] on icon at bounding box center [534, 377] width 11 height 8
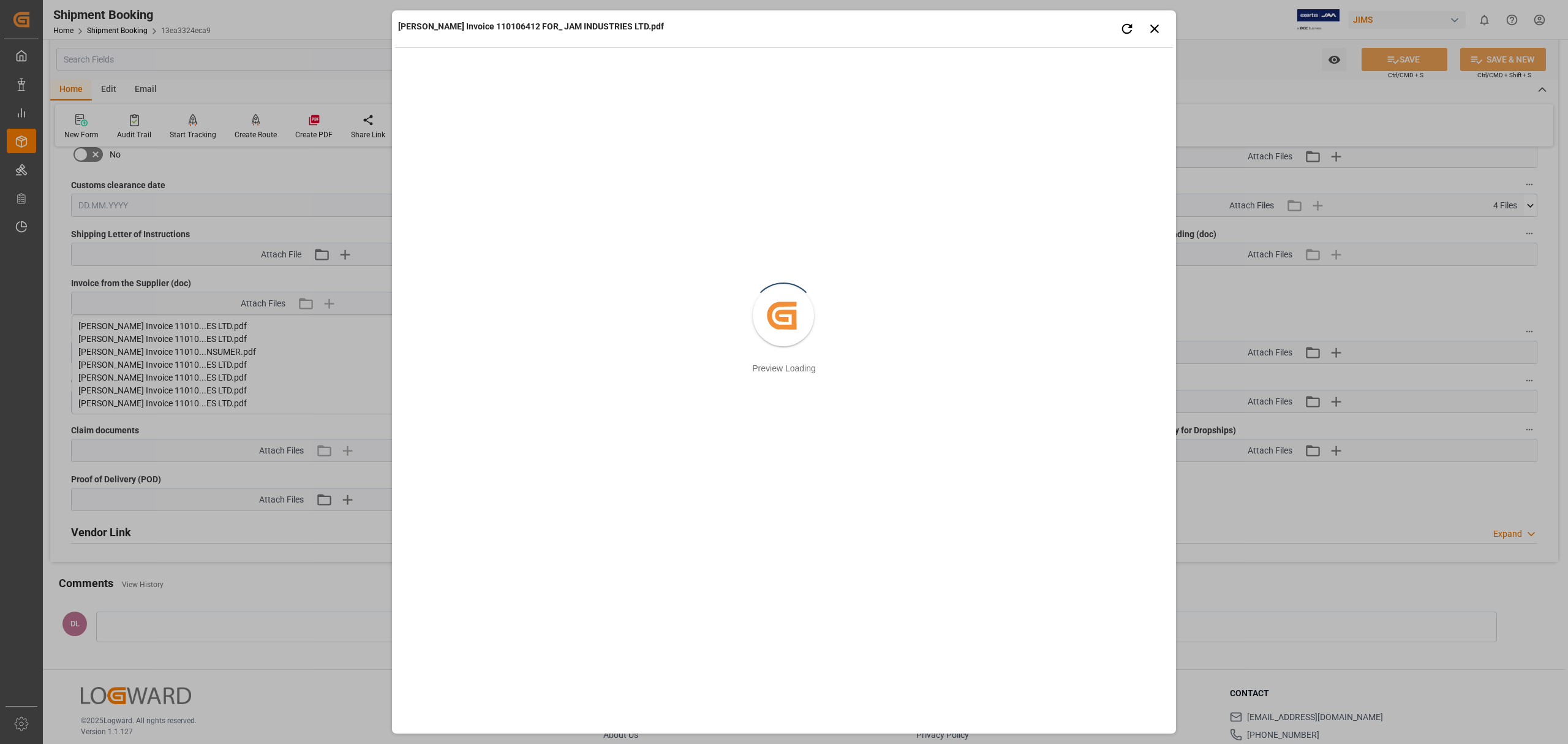
click at [295, 378] on div "[PERSON_NAME] Invoice 110106412 FOR_ JAM INDUSTRIES LTD.pdf Retry Close preview…" at bounding box center [784, 372] width 1568 height 744
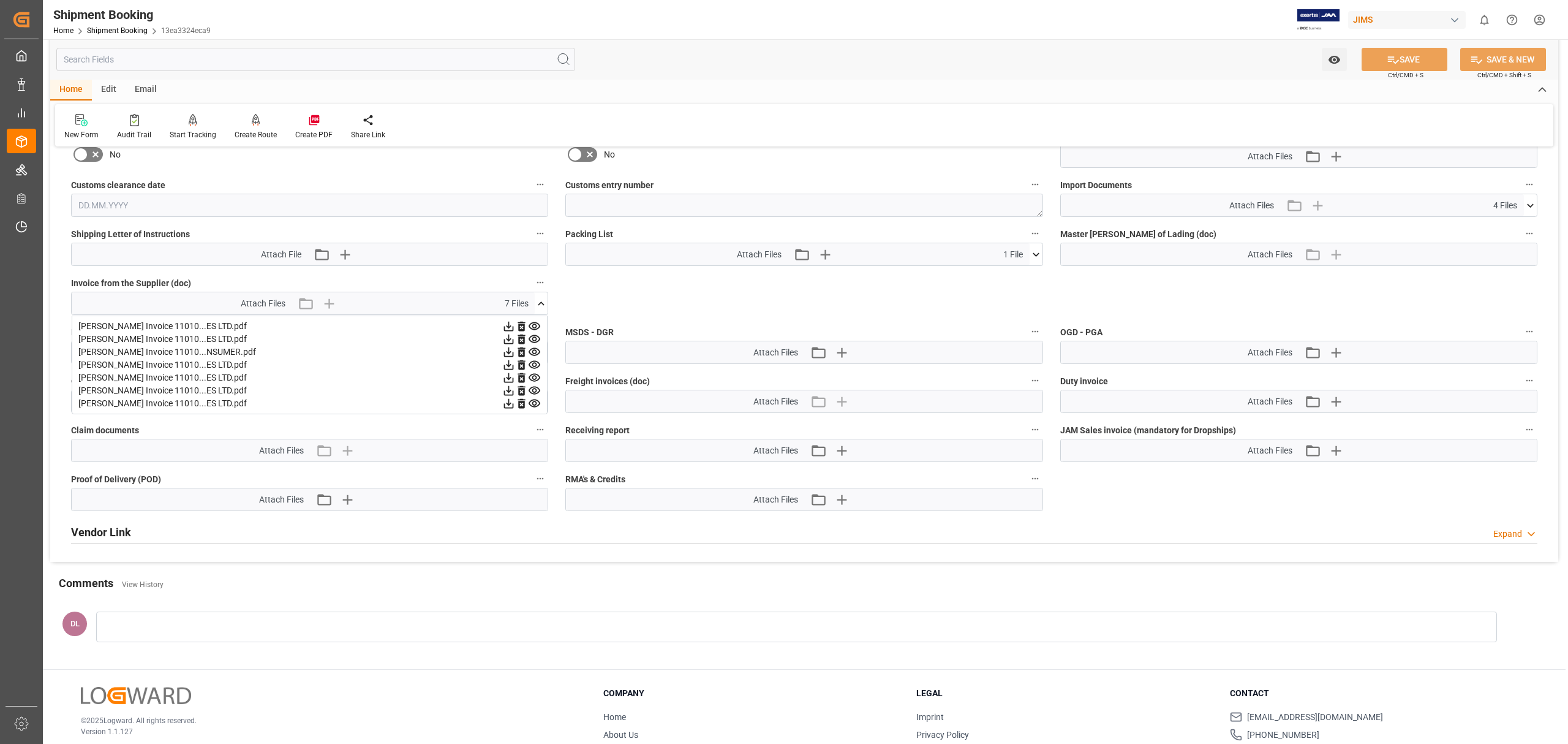
click at [530, 388] on icon at bounding box center [534, 390] width 11 height 8
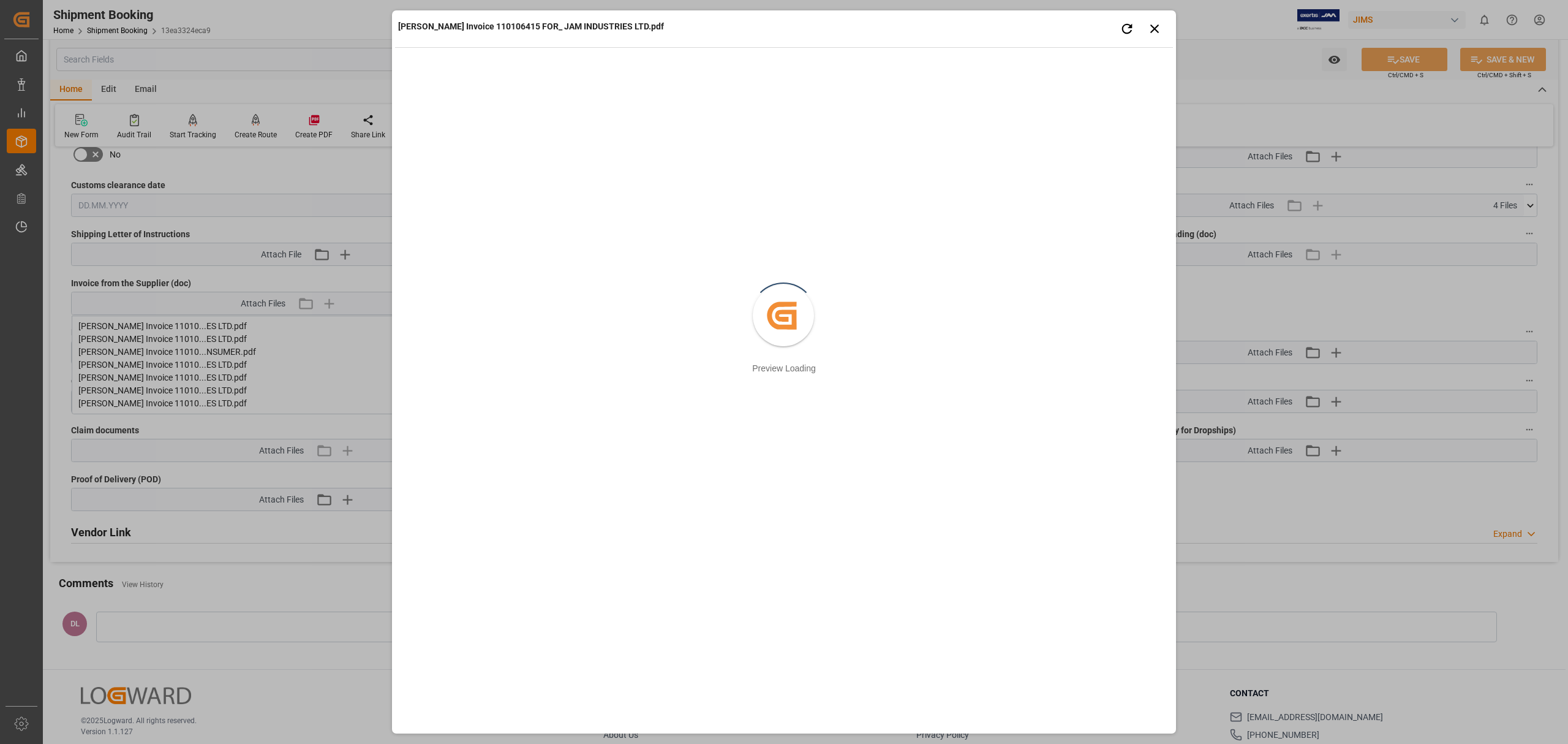
click at [314, 392] on div "[PERSON_NAME] Invoice 110106415 FOR_ JAM INDUSTRIES LTD.pdf Retry Close preview…" at bounding box center [784, 372] width 1568 height 744
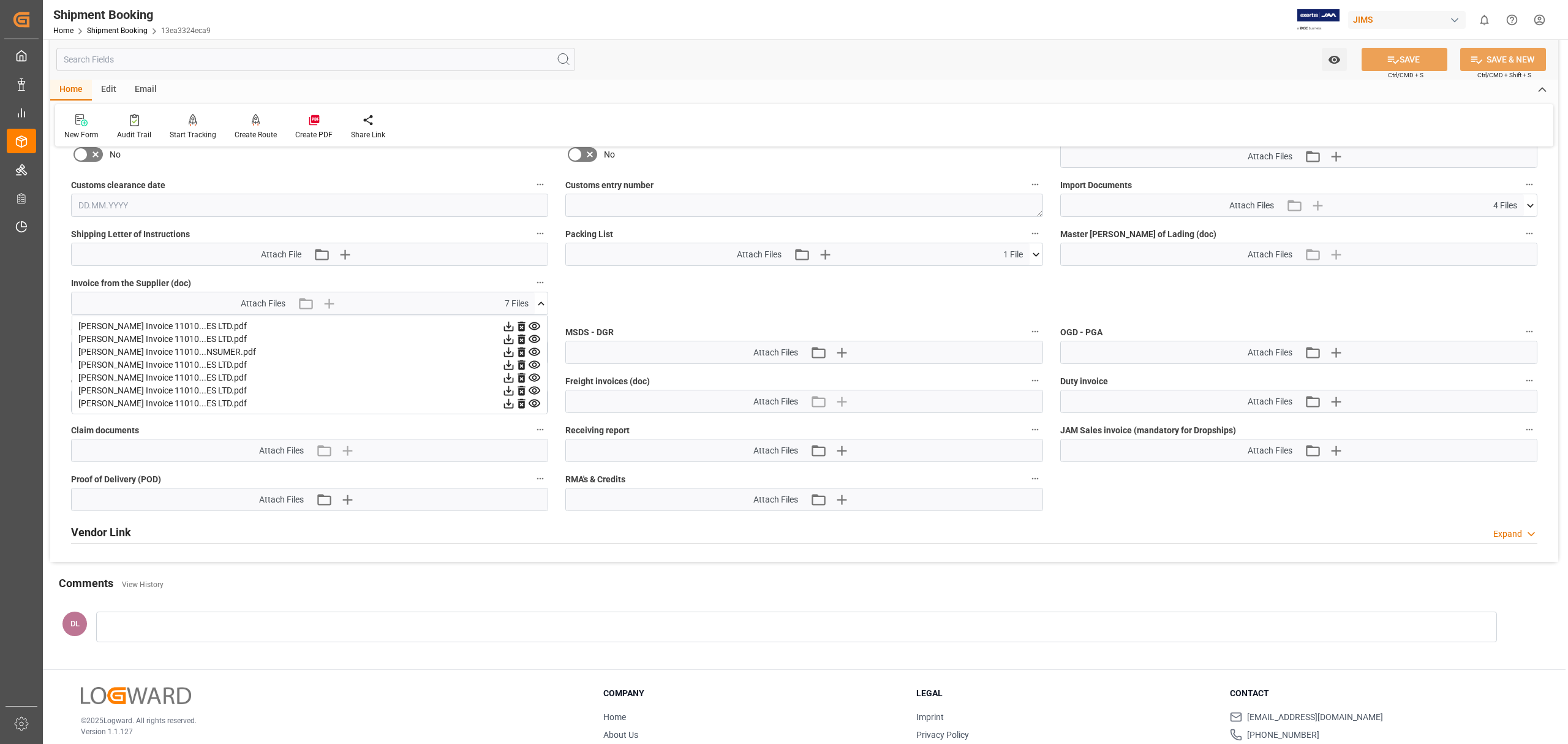
click at [535, 405] on icon at bounding box center [534, 404] width 11 height 8
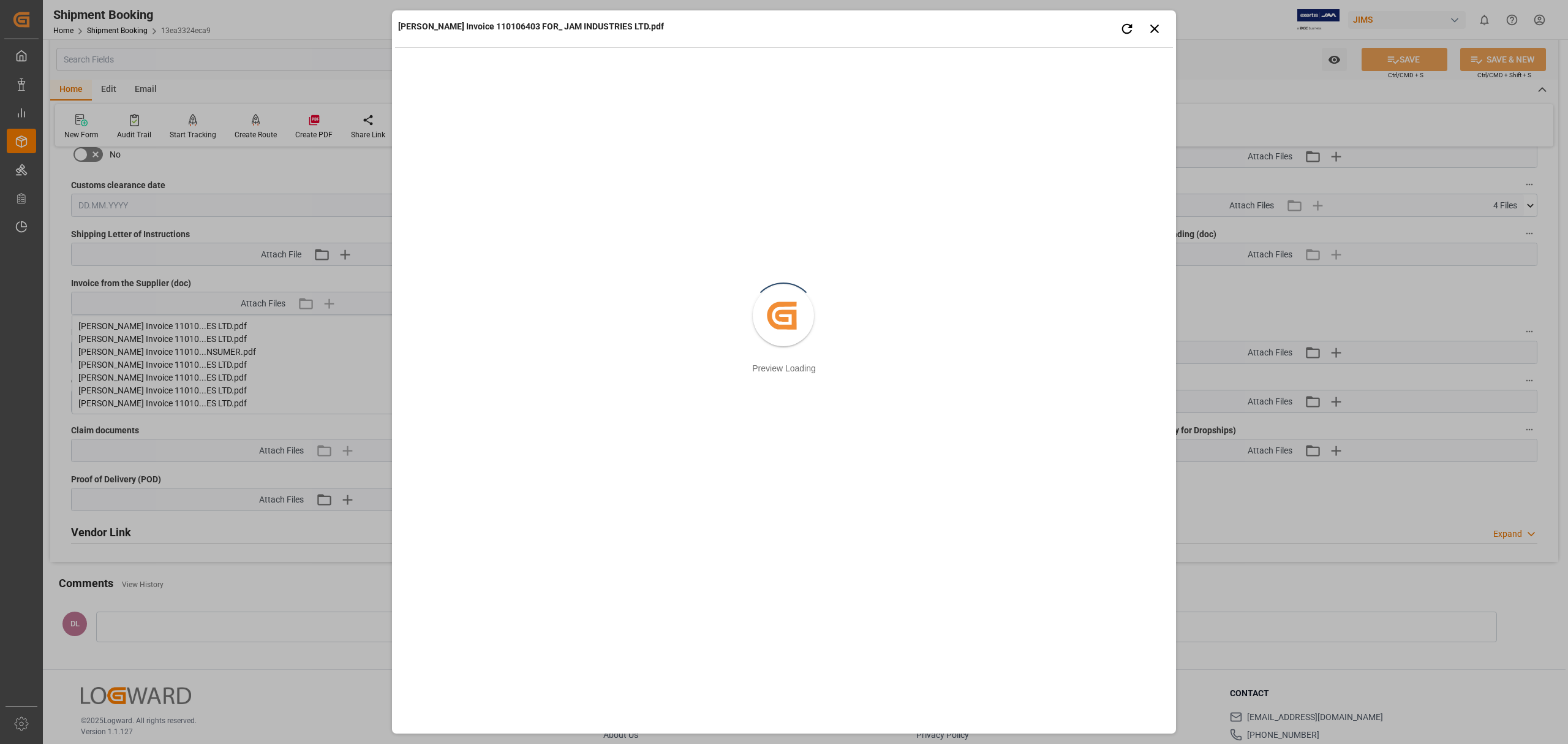
click at [333, 402] on div "[PERSON_NAME] Invoice 110106403 FOR_ JAM INDUSTRIES LTD.pdf Retry Close preview…" at bounding box center [784, 372] width 1568 height 744
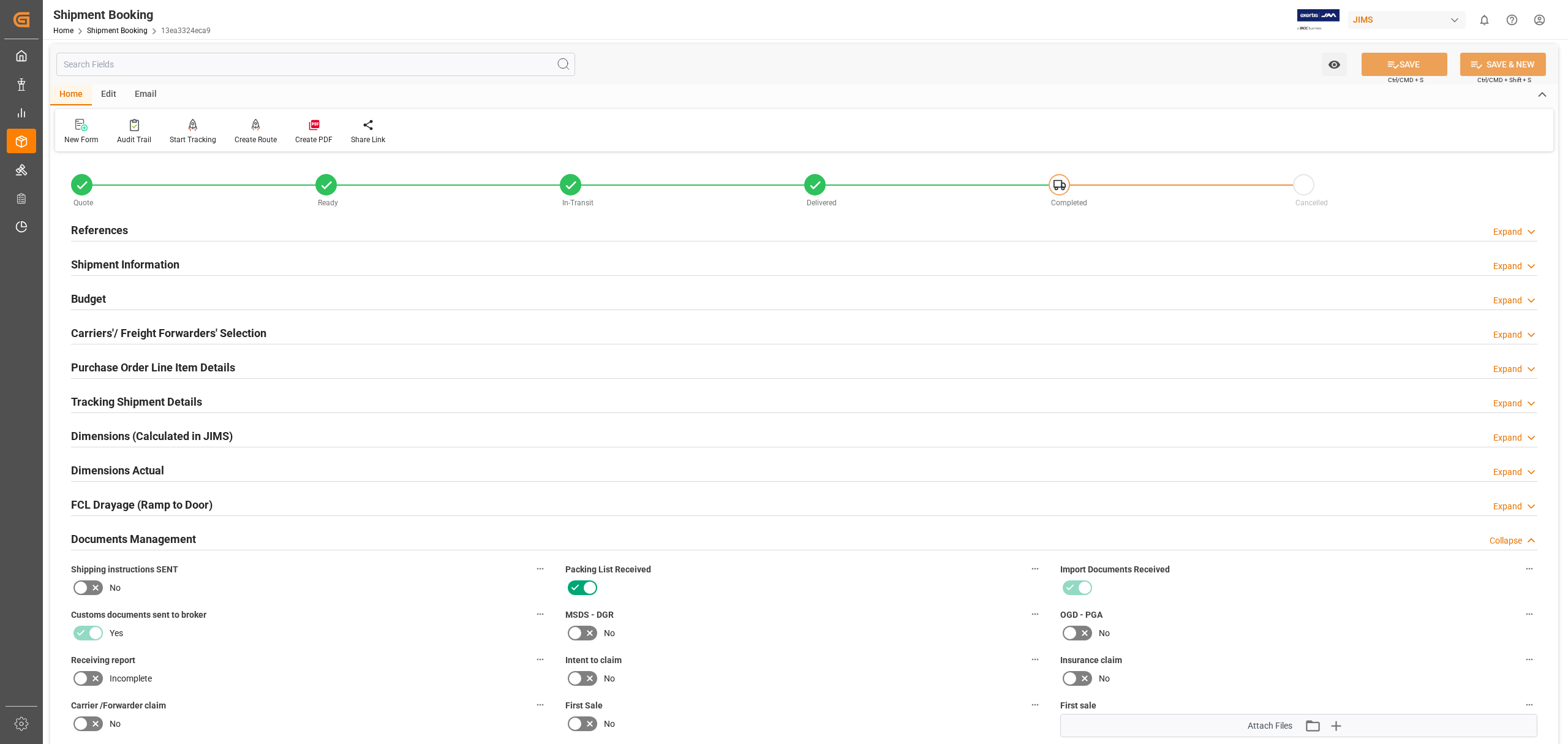
scroll to position [0, 0]
